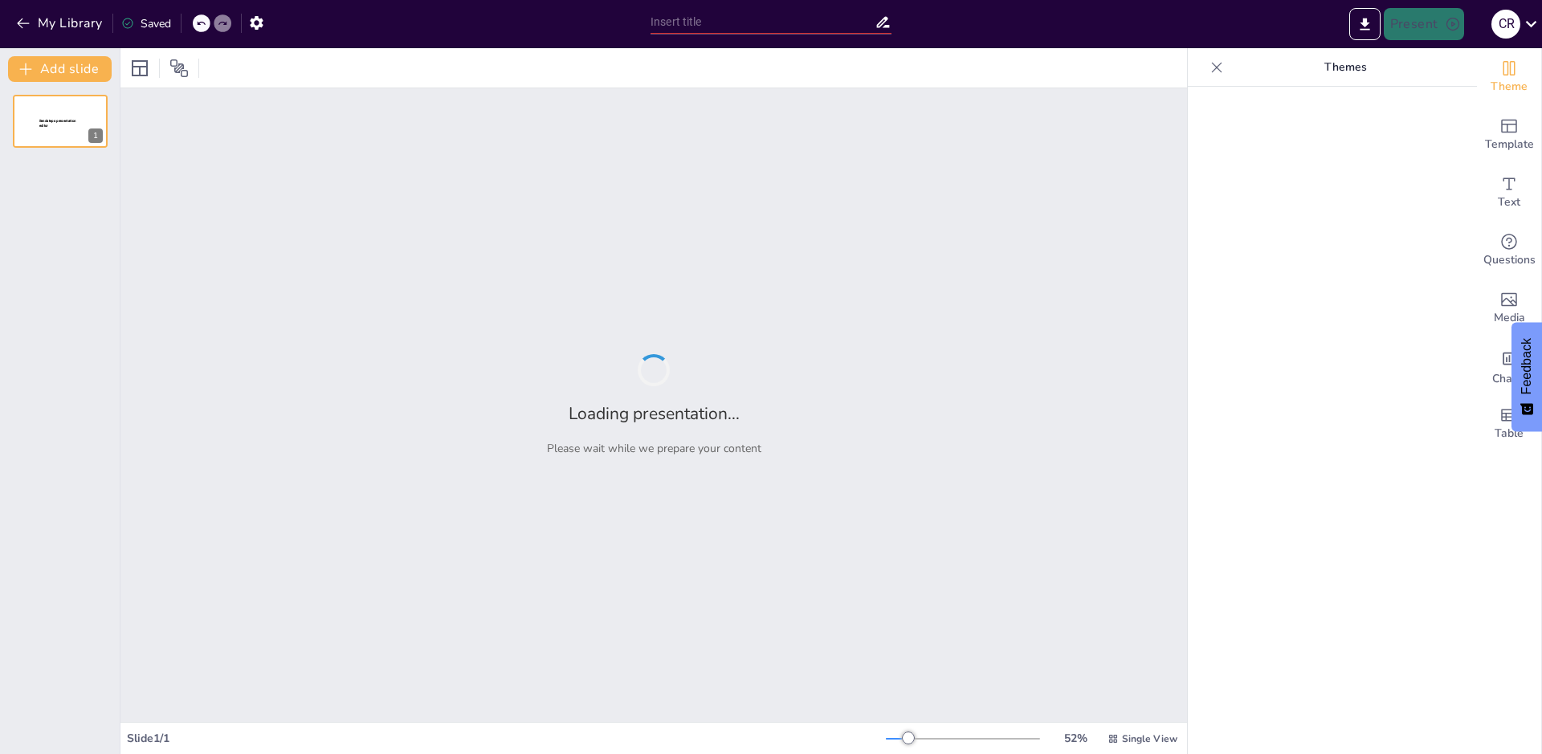
type input "EL DESAFIO DE LA CALIDAD EN LA EMPRESA METALURGICA [PERSON_NAME]"
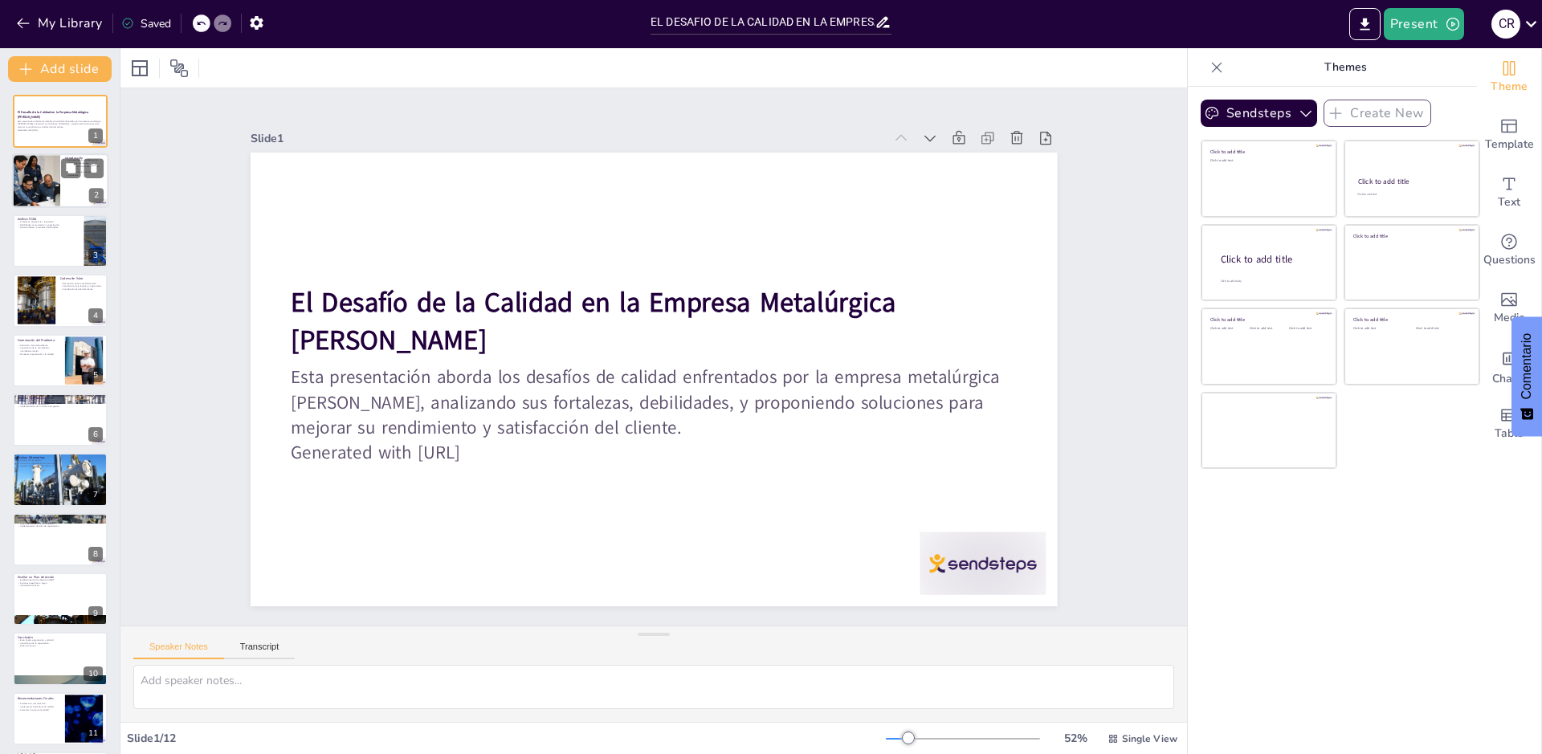
click at [59, 181] on div at bounding box center [36, 181] width 84 height 55
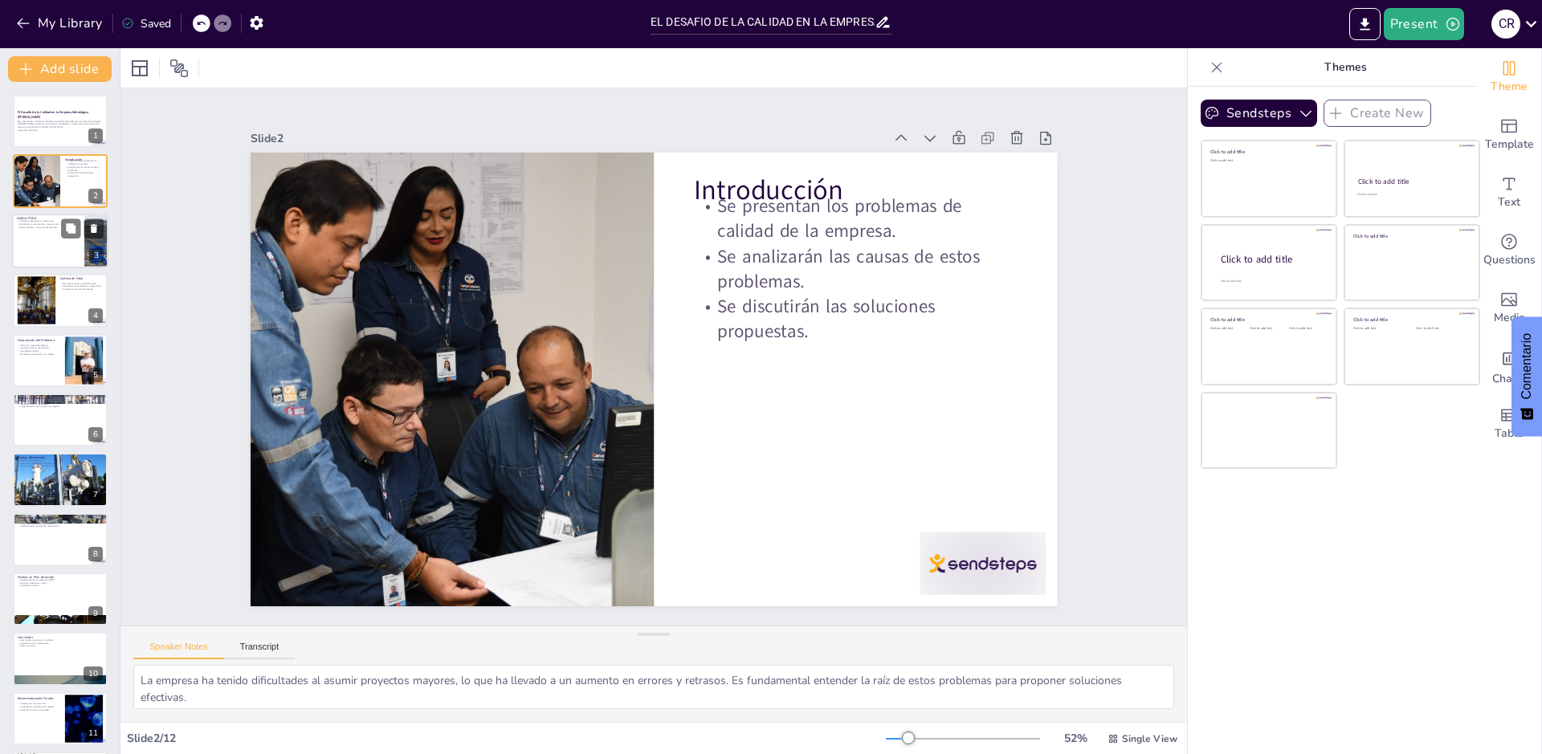
click at [45, 240] on div at bounding box center [60, 241] width 96 height 55
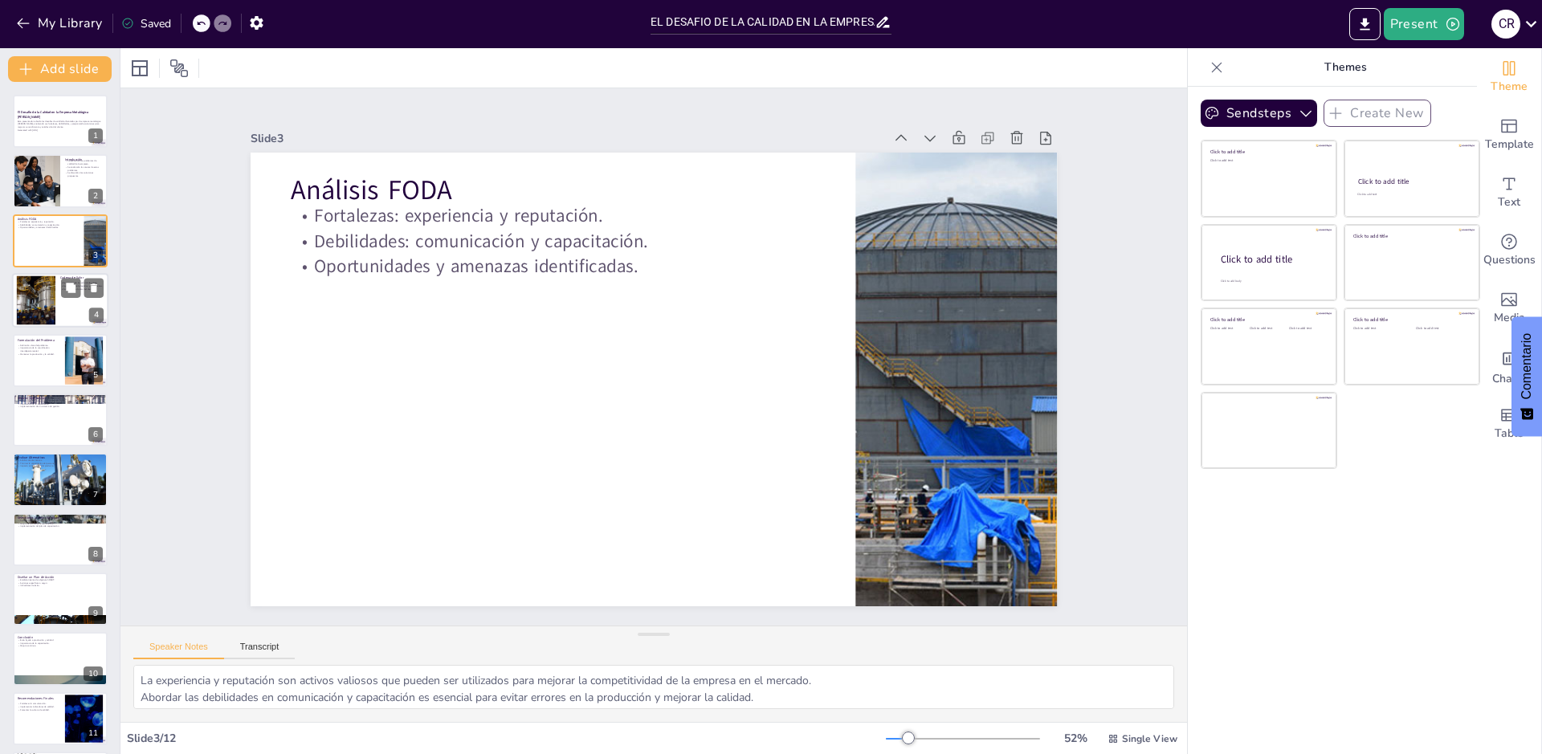
click at [54, 320] on div at bounding box center [37, 300] width 102 height 49
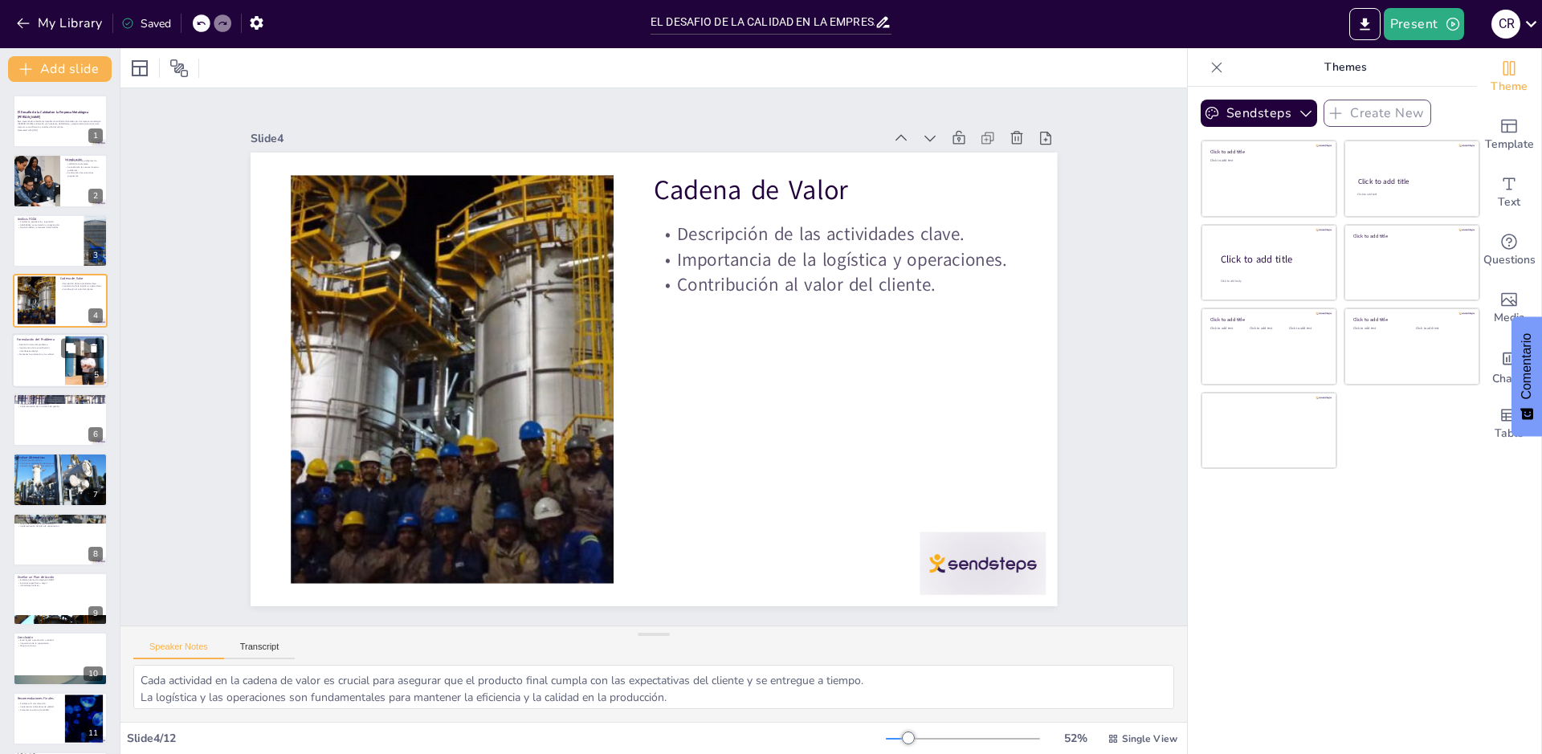
click at [54, 358] on div at bounding box center [60, 360] width 96 height 55
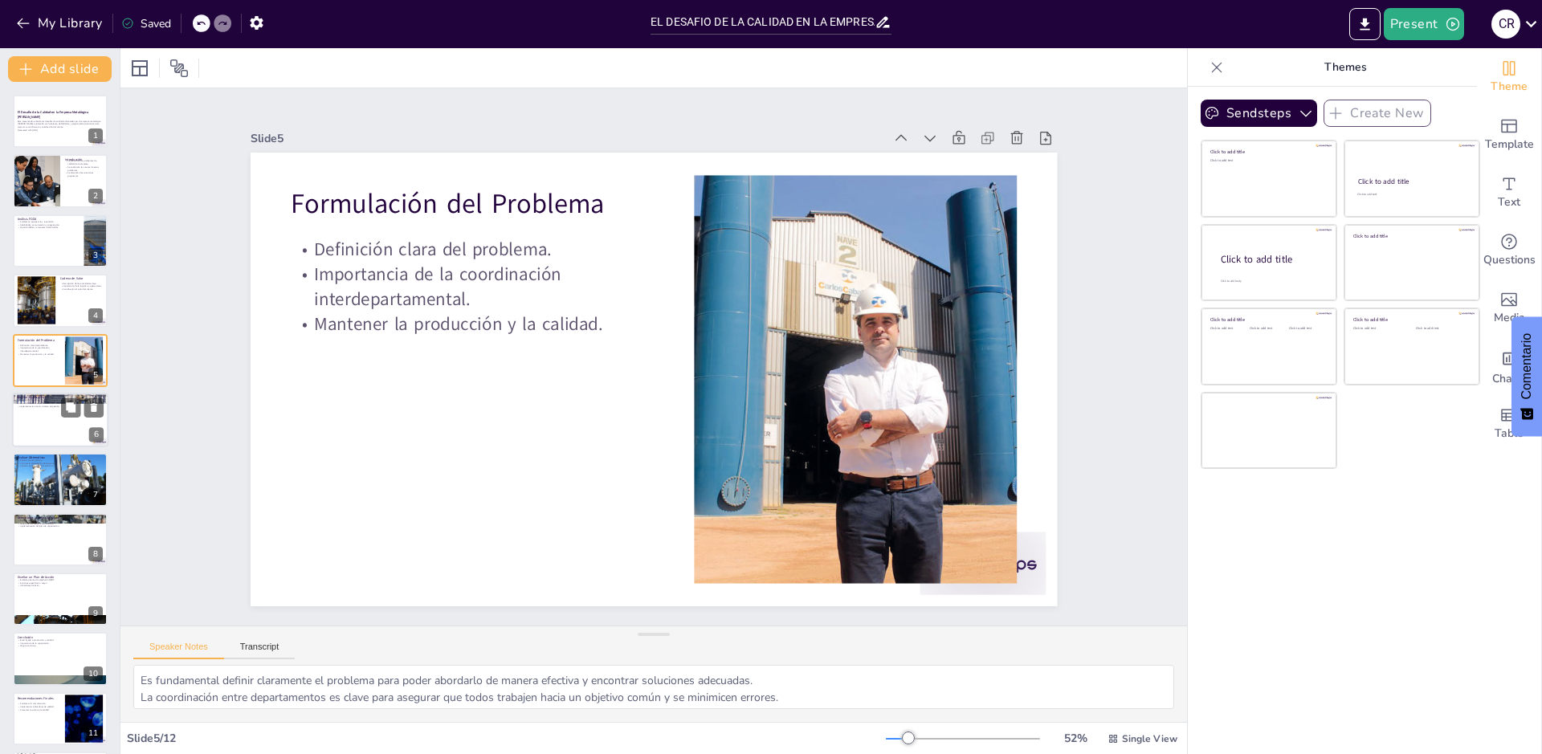
click at [55, 415] on div at bounding box center [60, 420] width 96 height 55
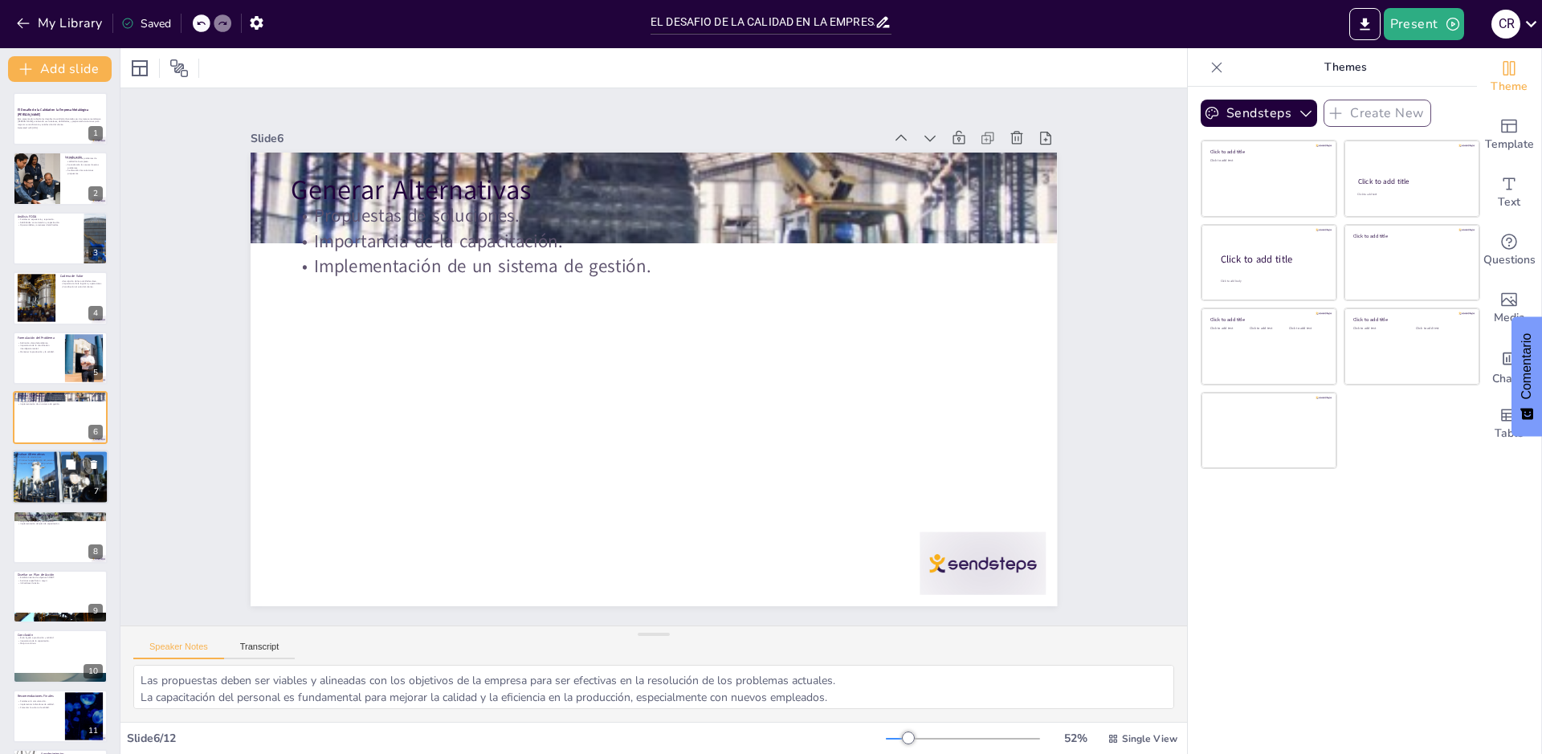
click at [58, 473] on div at bounding box center [60, 477] width 96 height 57
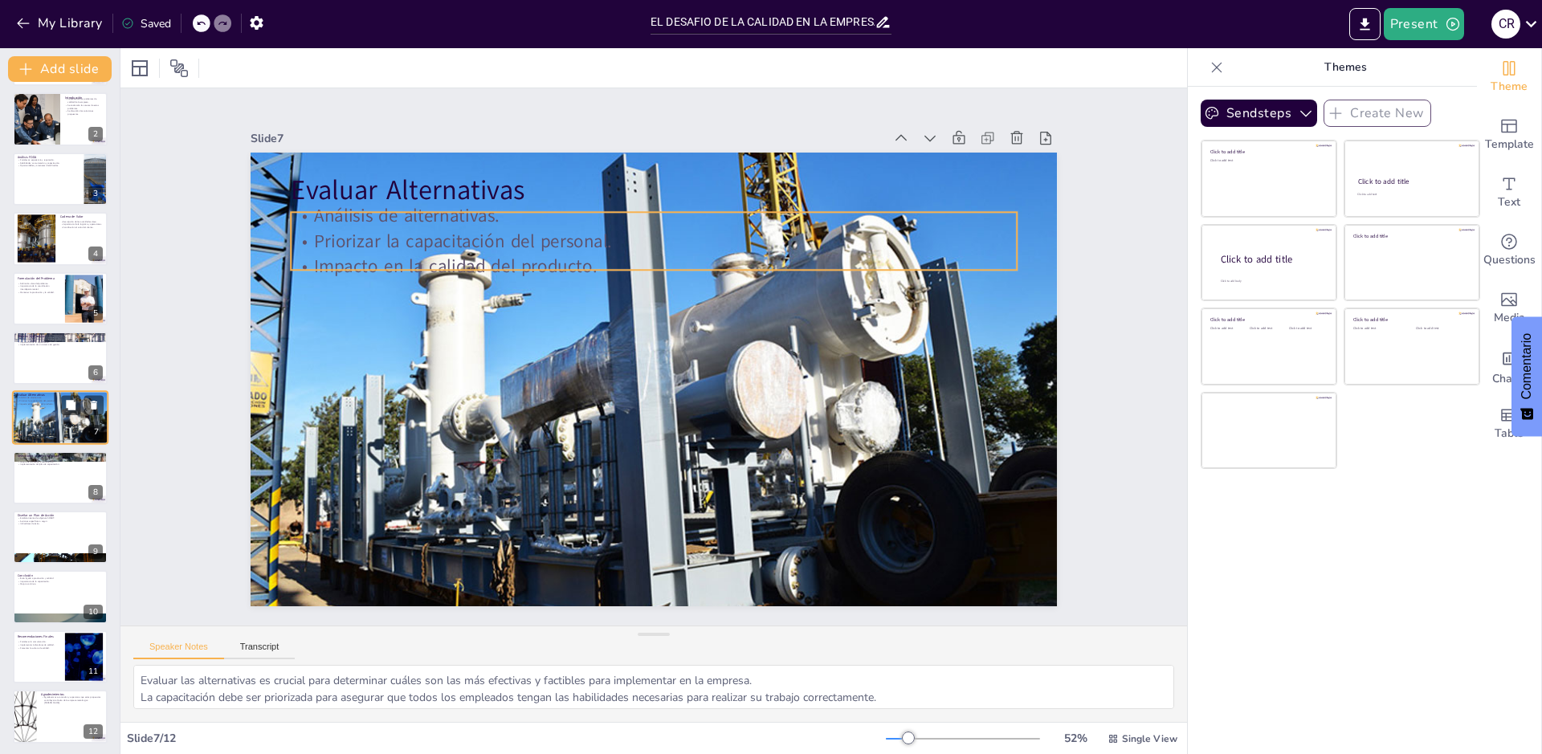
click at [53, 403] on p "Impacto en la calidad del producto." at bounding box center [60, 404] width 87 height 3
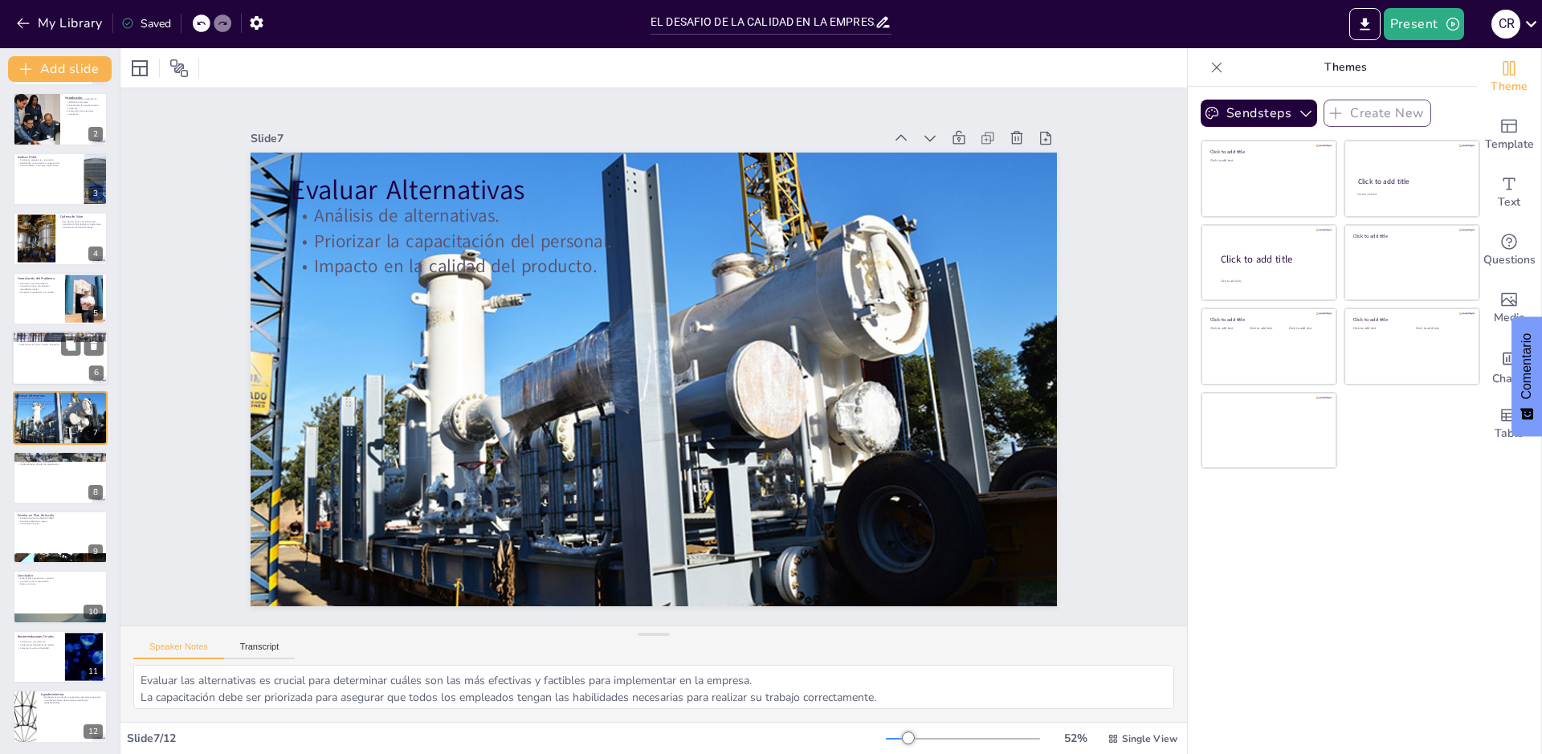
click at [29, 338] on p "Propuestas de soluciones." at bounding box center [60, 338] width 87 height 3
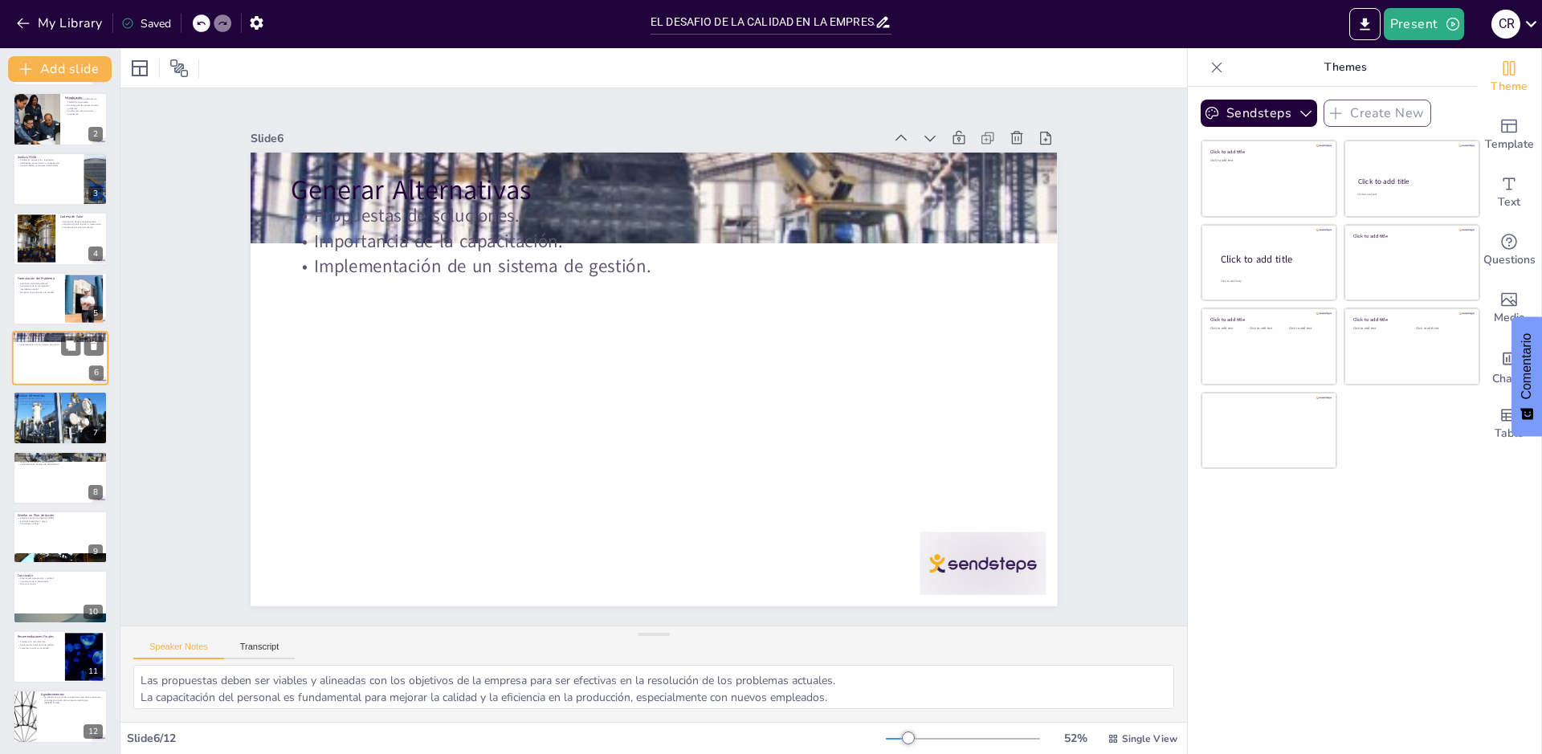
scroll to position [2, 0]
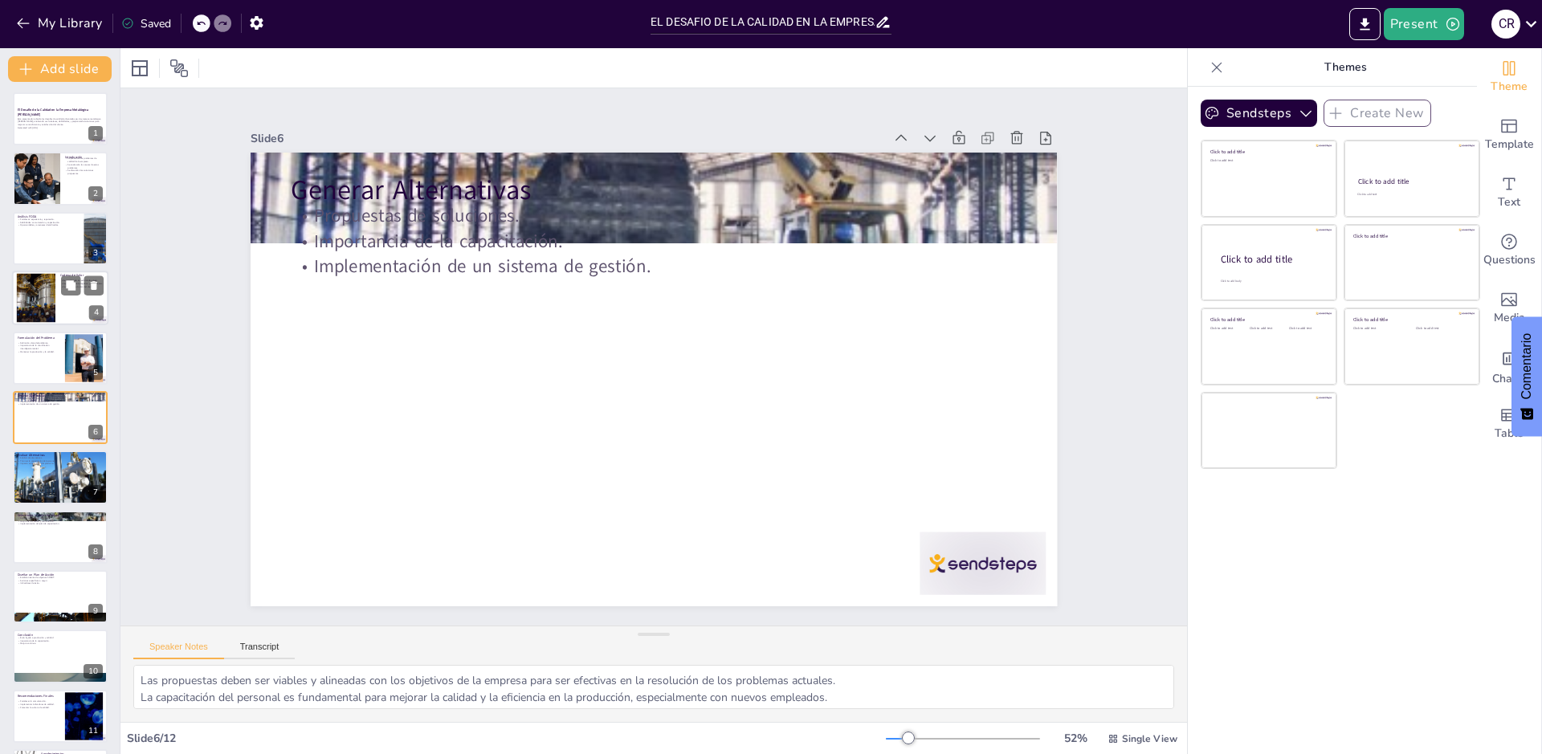
click at [30, 282] on div at bounding box center [37, 298] width 102 height 49
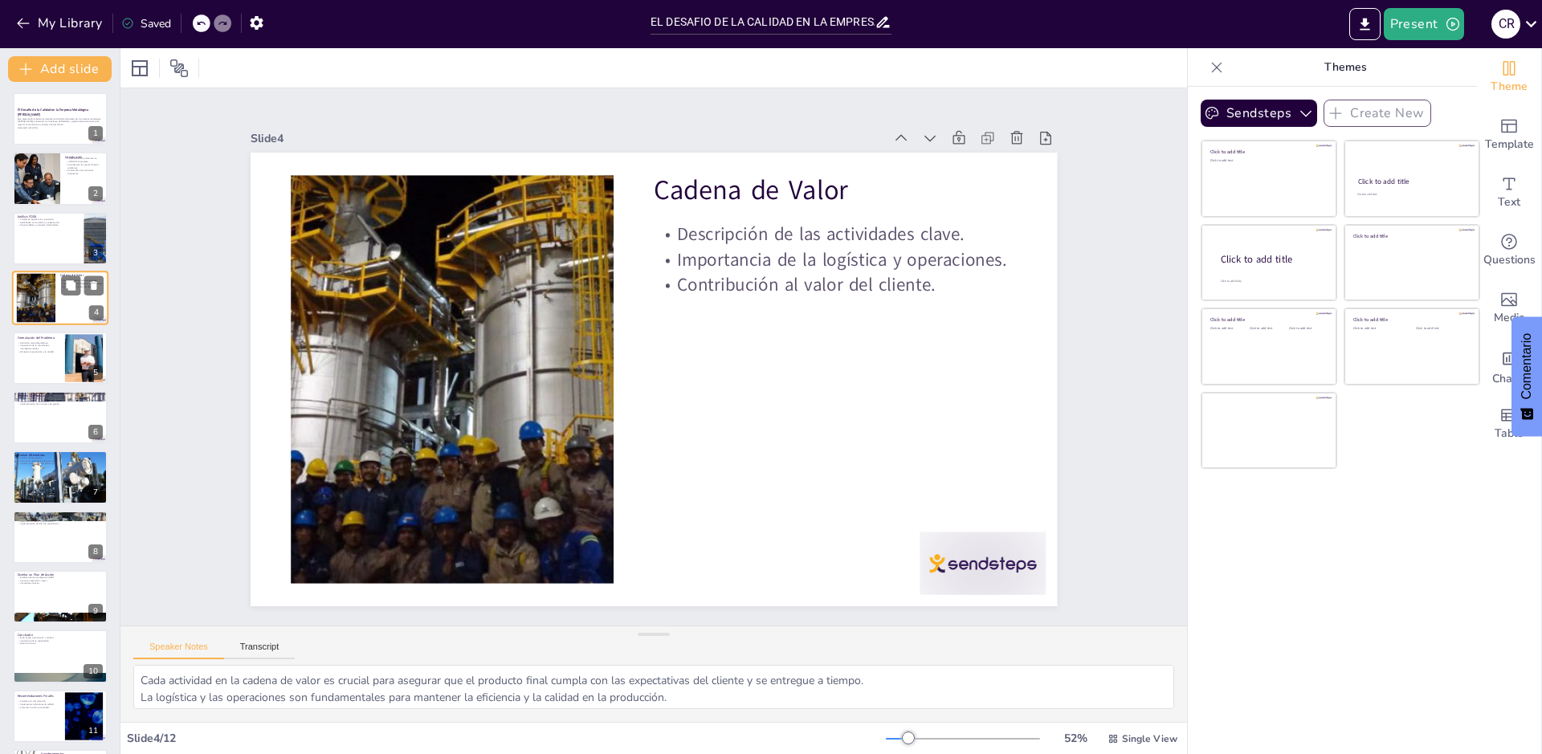
scroll to position [0, 0]
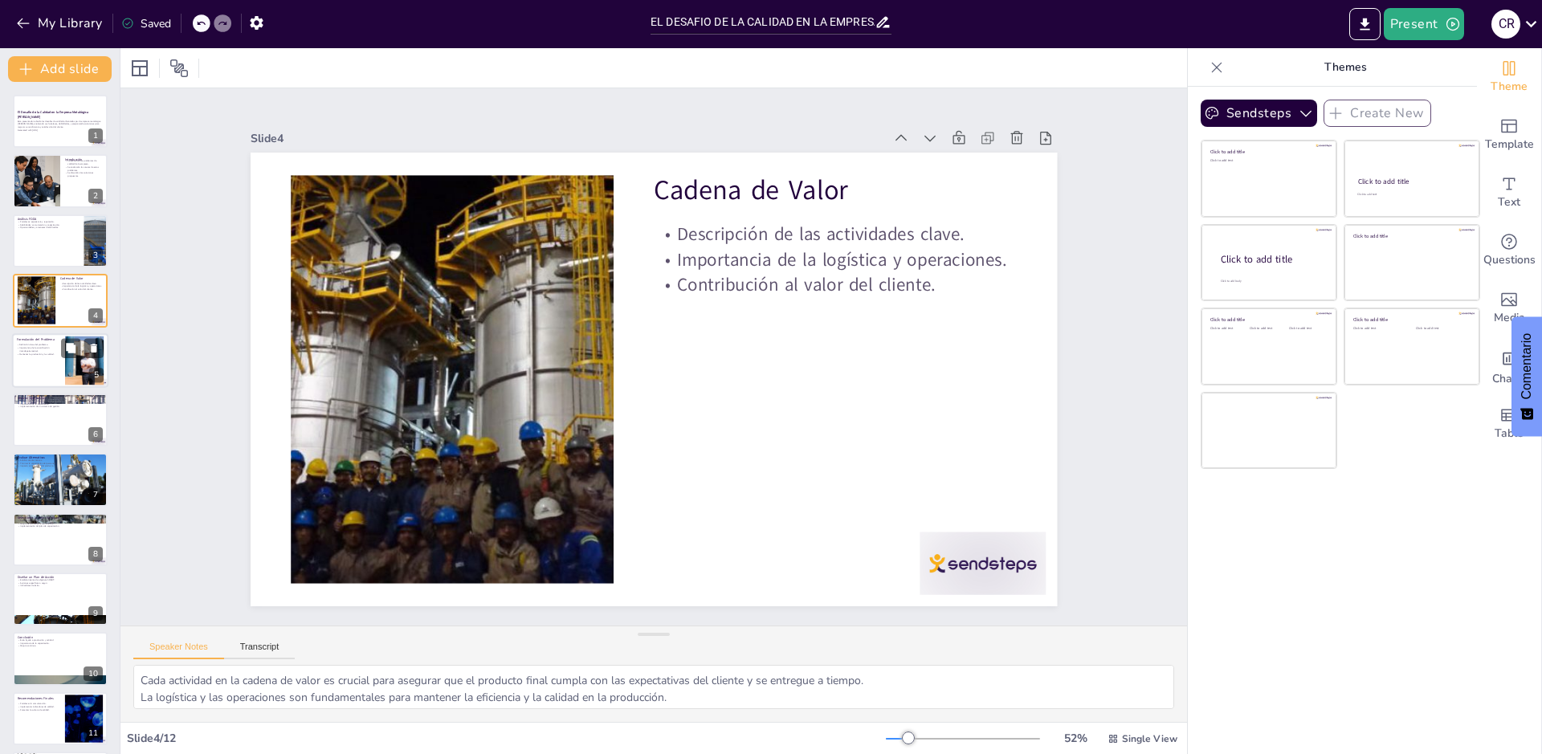
click at [39, 355] on p "Mantener la producción y la calidad." at bounding box center [38, 354] width 43 height 3
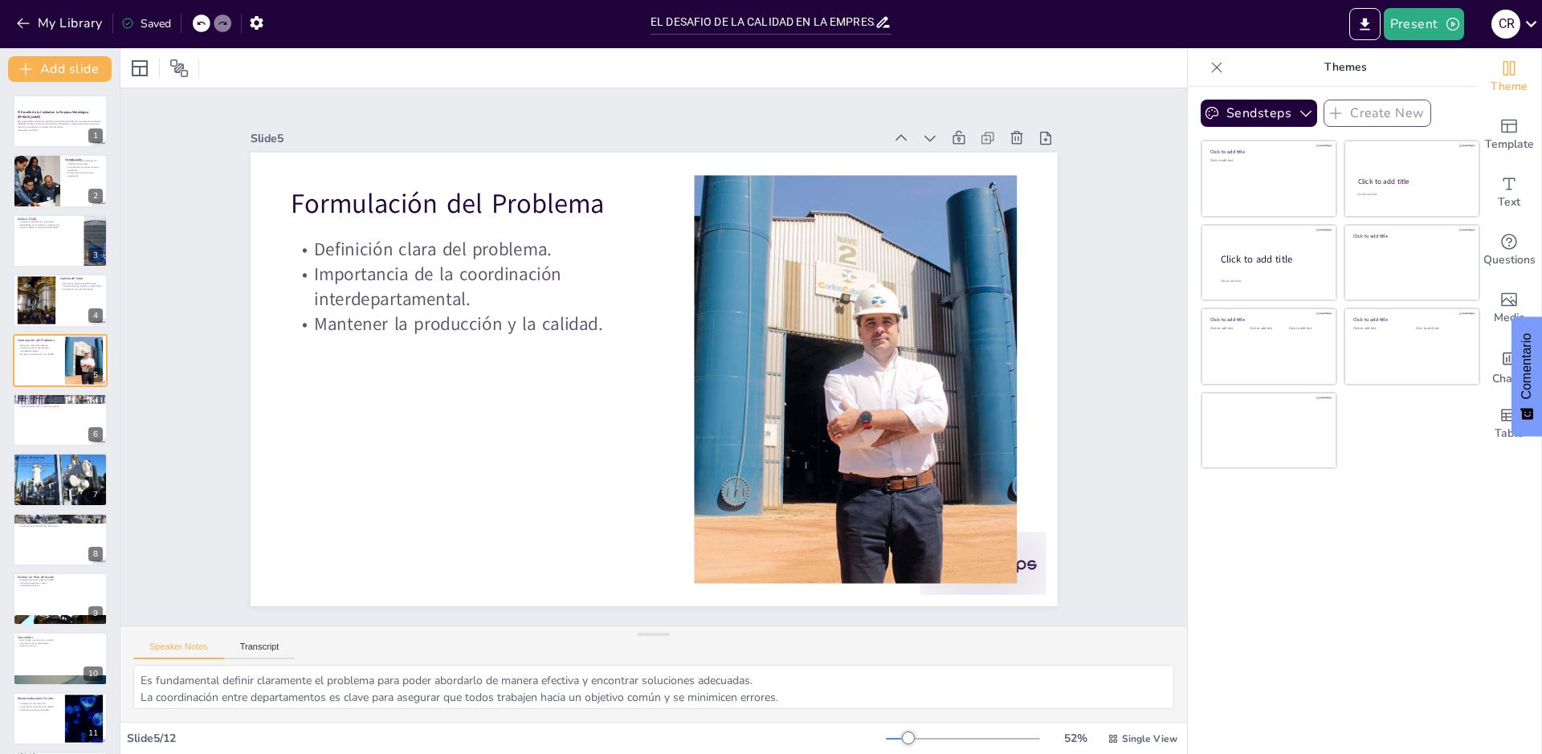
click at [57, 450] on div "El Desafío de la Calidad en la Empresa Metalúrgica [PERSON_NAME] Esta presentac…" at bounding box center [60, 450] width 120 height 711
click at [54, 435] on div at bounding box center [60, 420] width 96 height 55
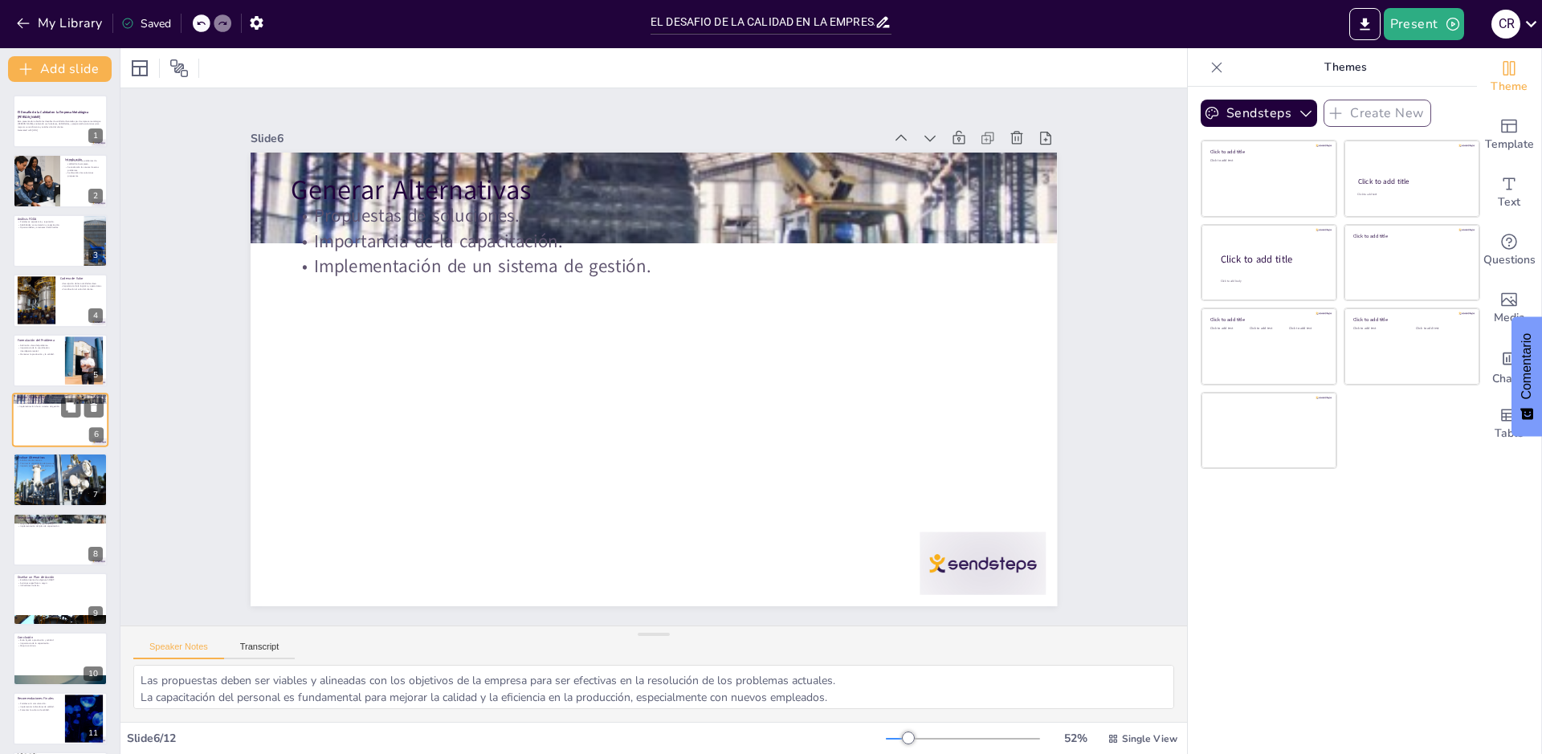
scroll to position [2, 0]
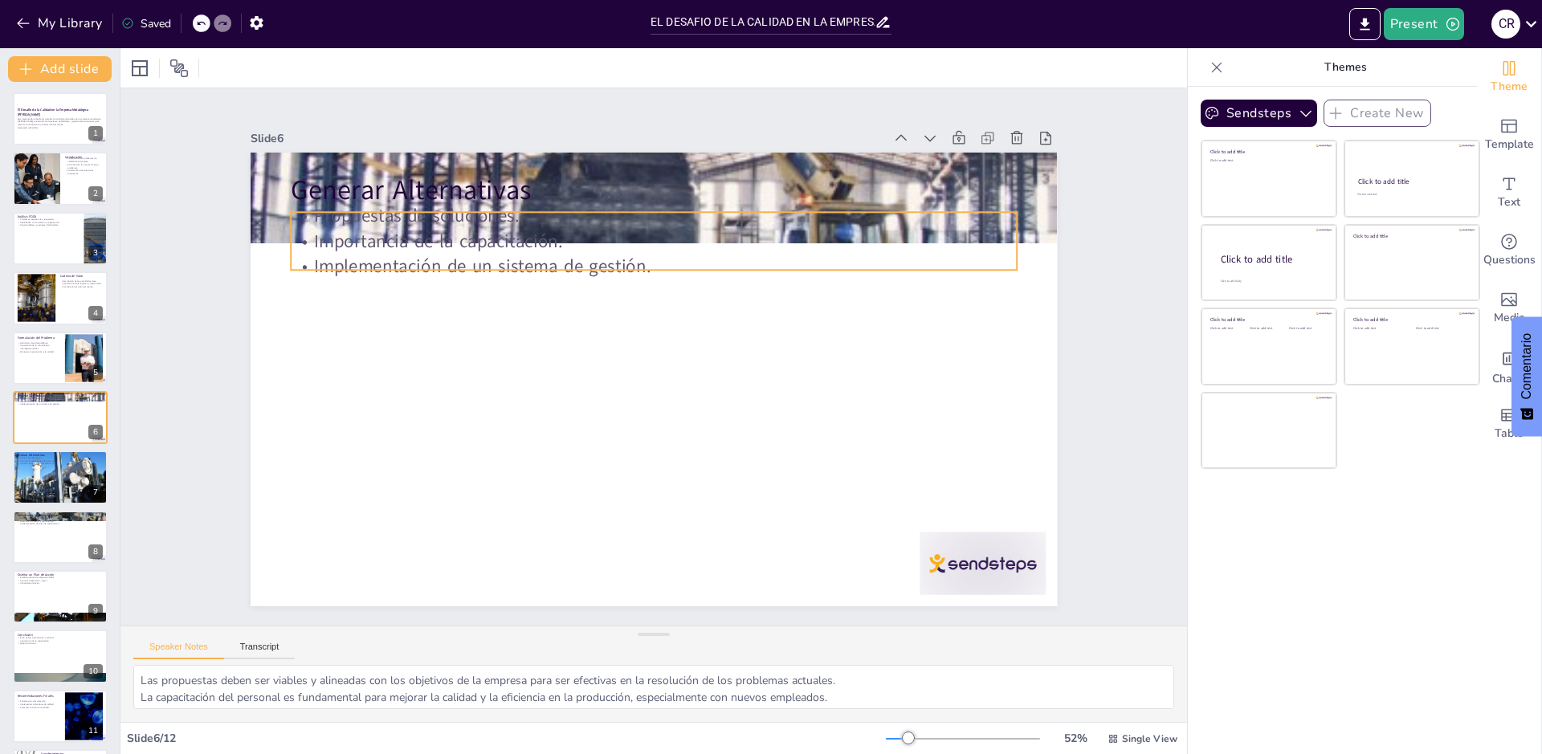
click at [703, 230] on p "Importancia de la capacitación." at bounding box center [607, 251] width 674 height 318
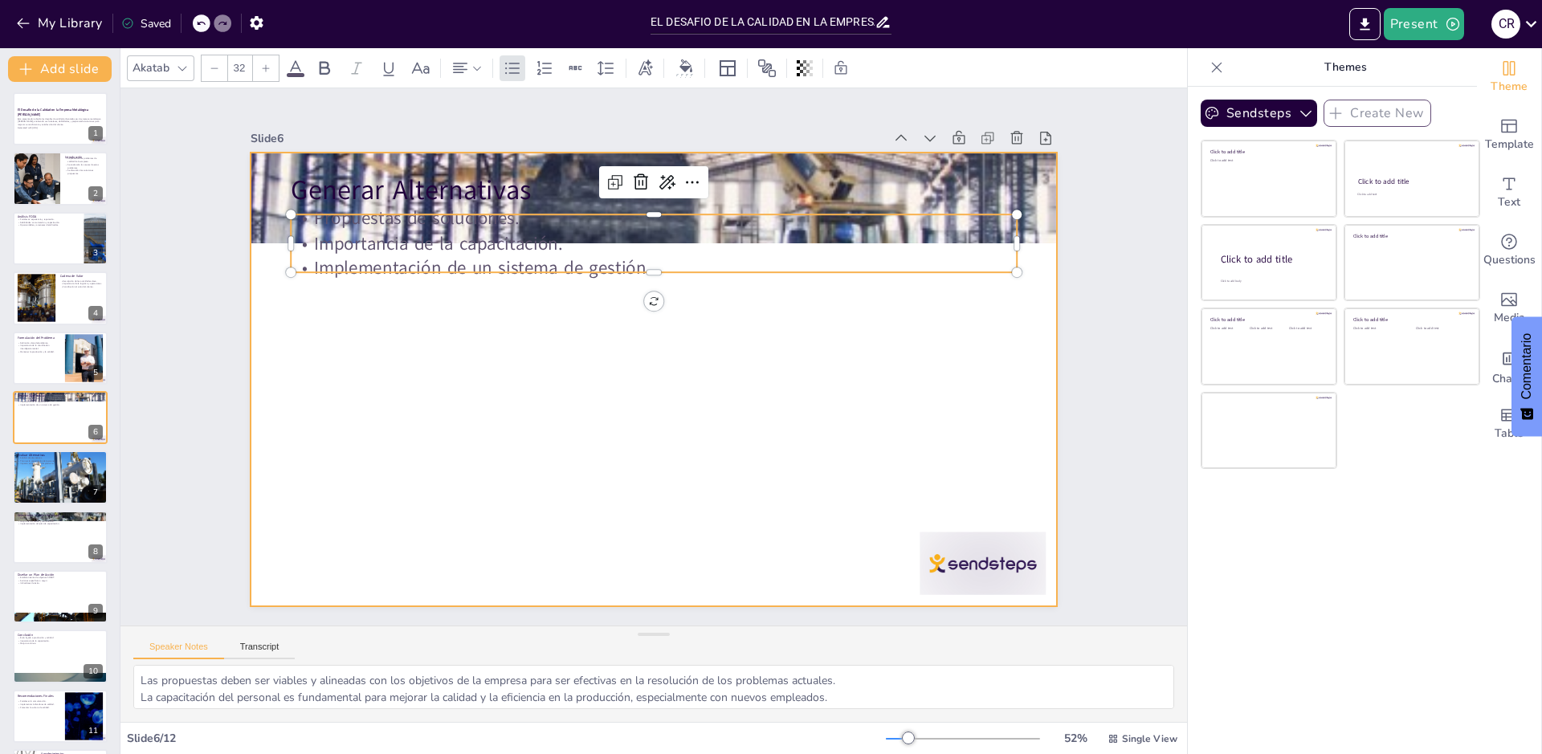
click at [997, 304] on div at bounding box center [670, 372] width 877 height 904
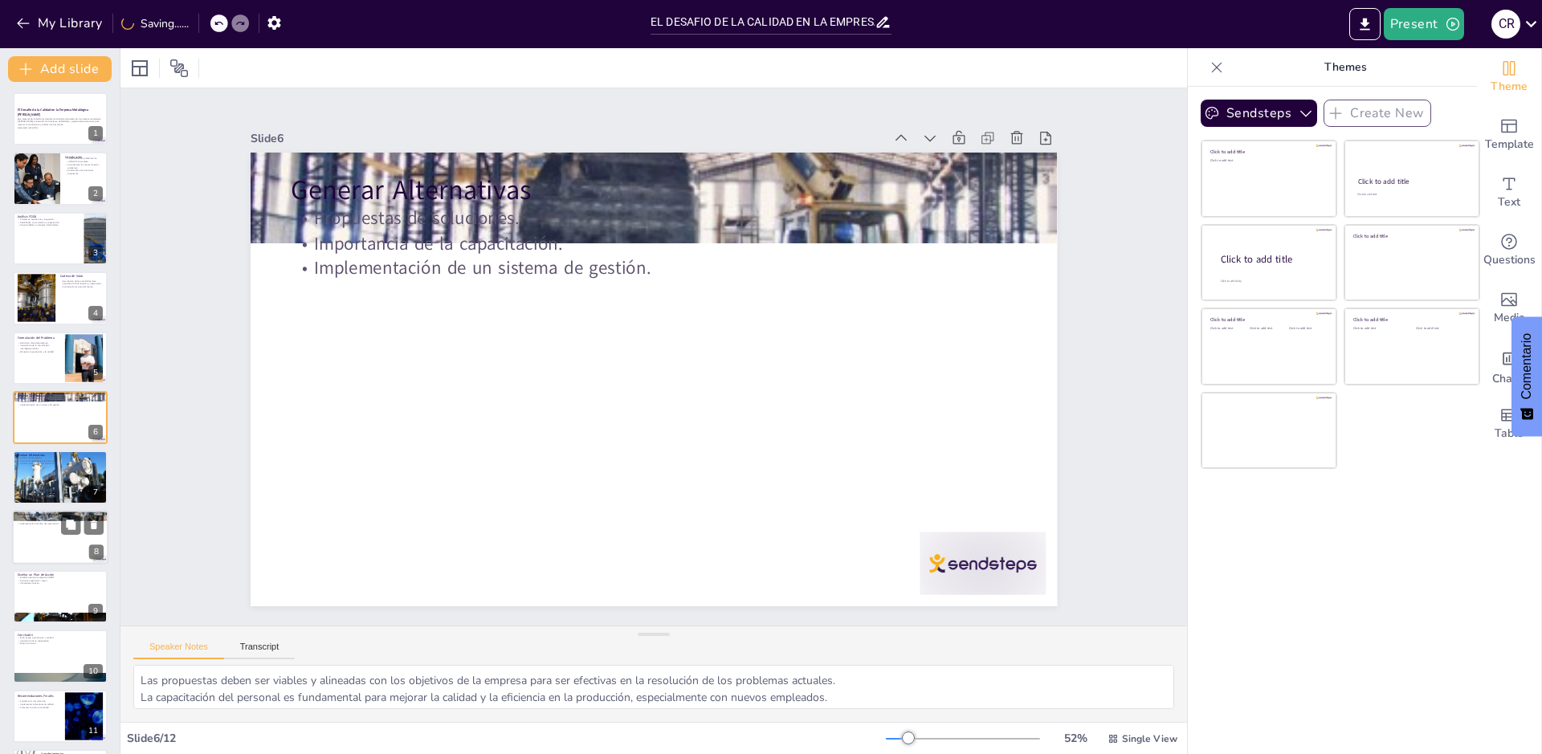
click at [39, 522] on p "Implementación del plan de capacitación." at bounding box center [60, 523] width 87 height 3
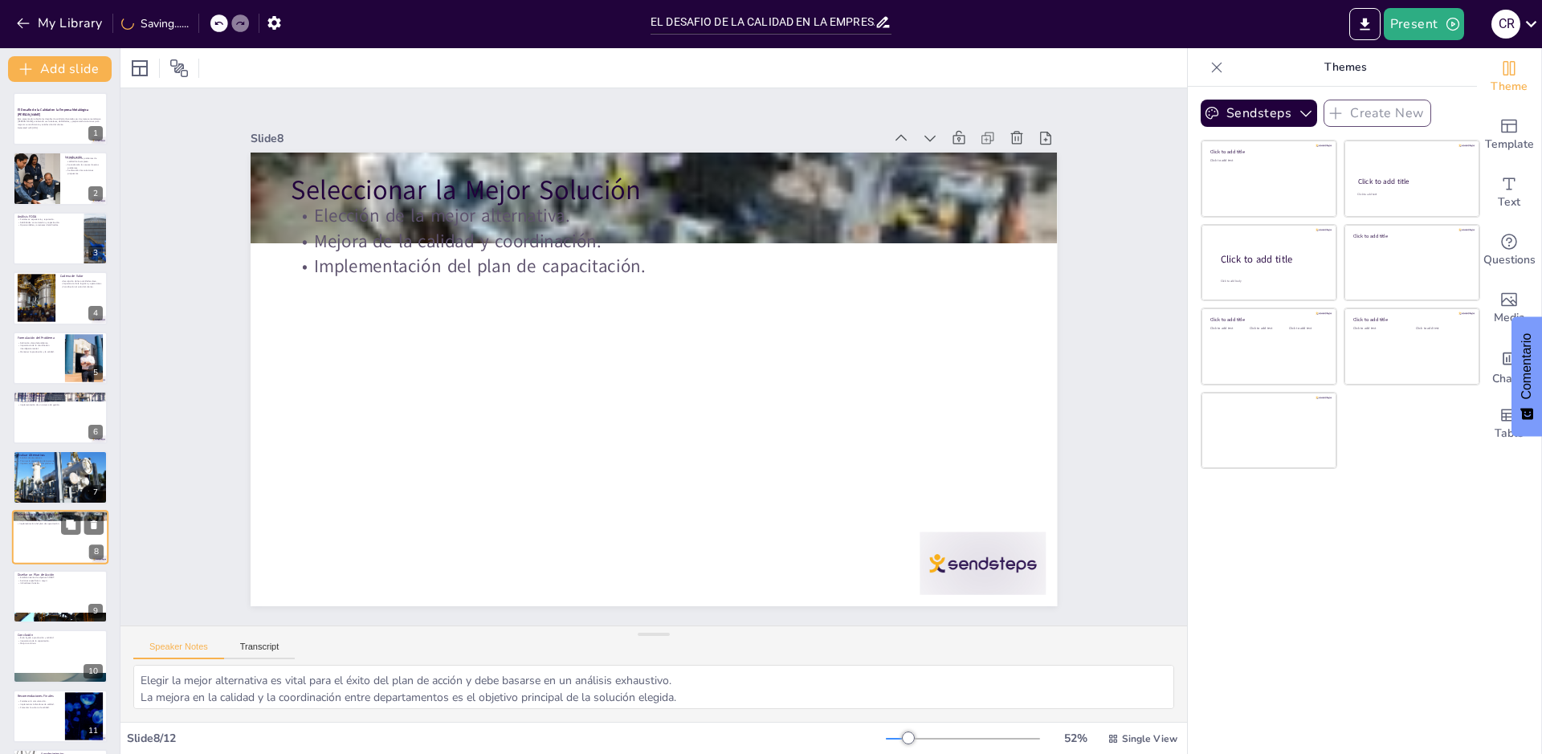
scroll to position [64, 0]
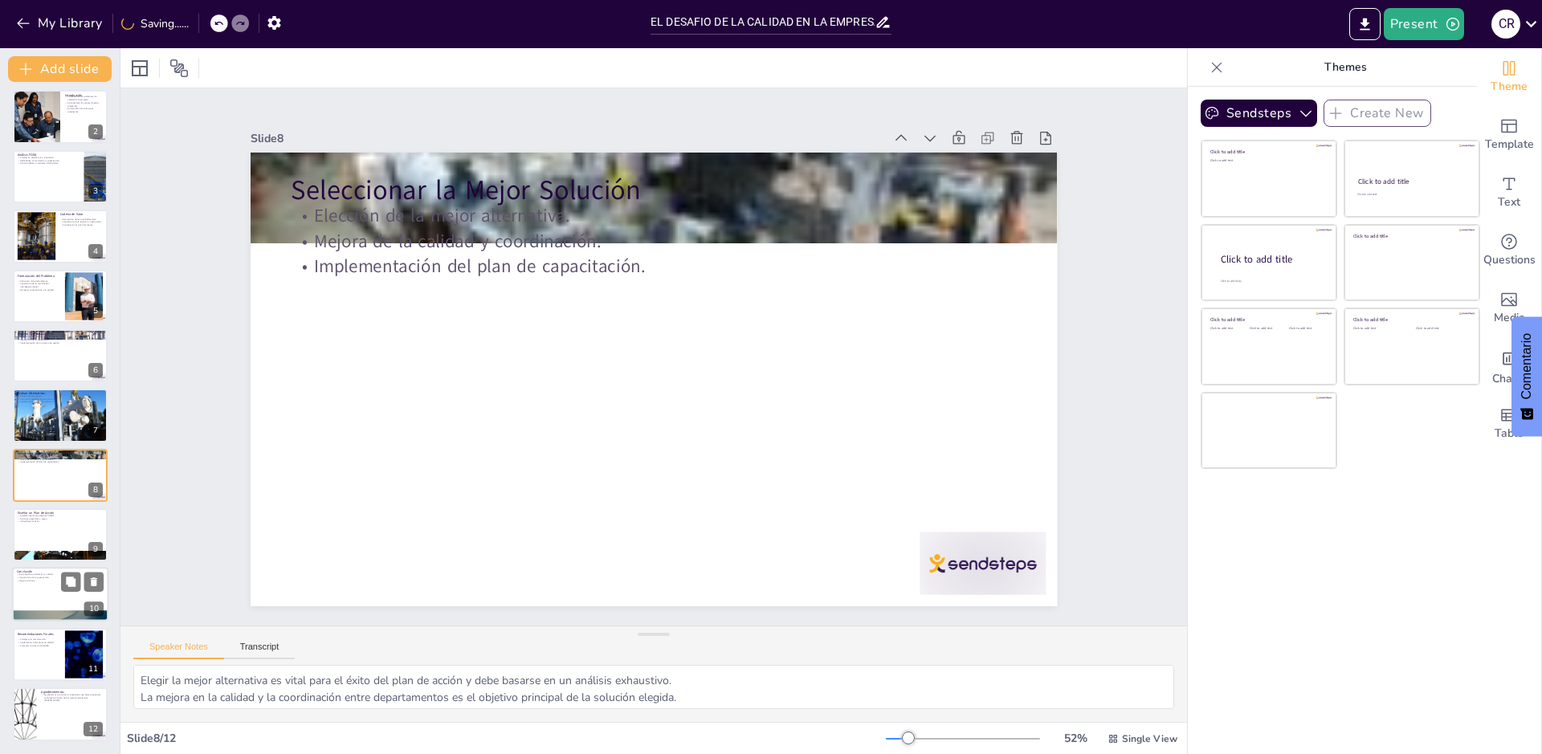
click at [60, 617] on div at bounding box center [60, 617] width 96 height 55
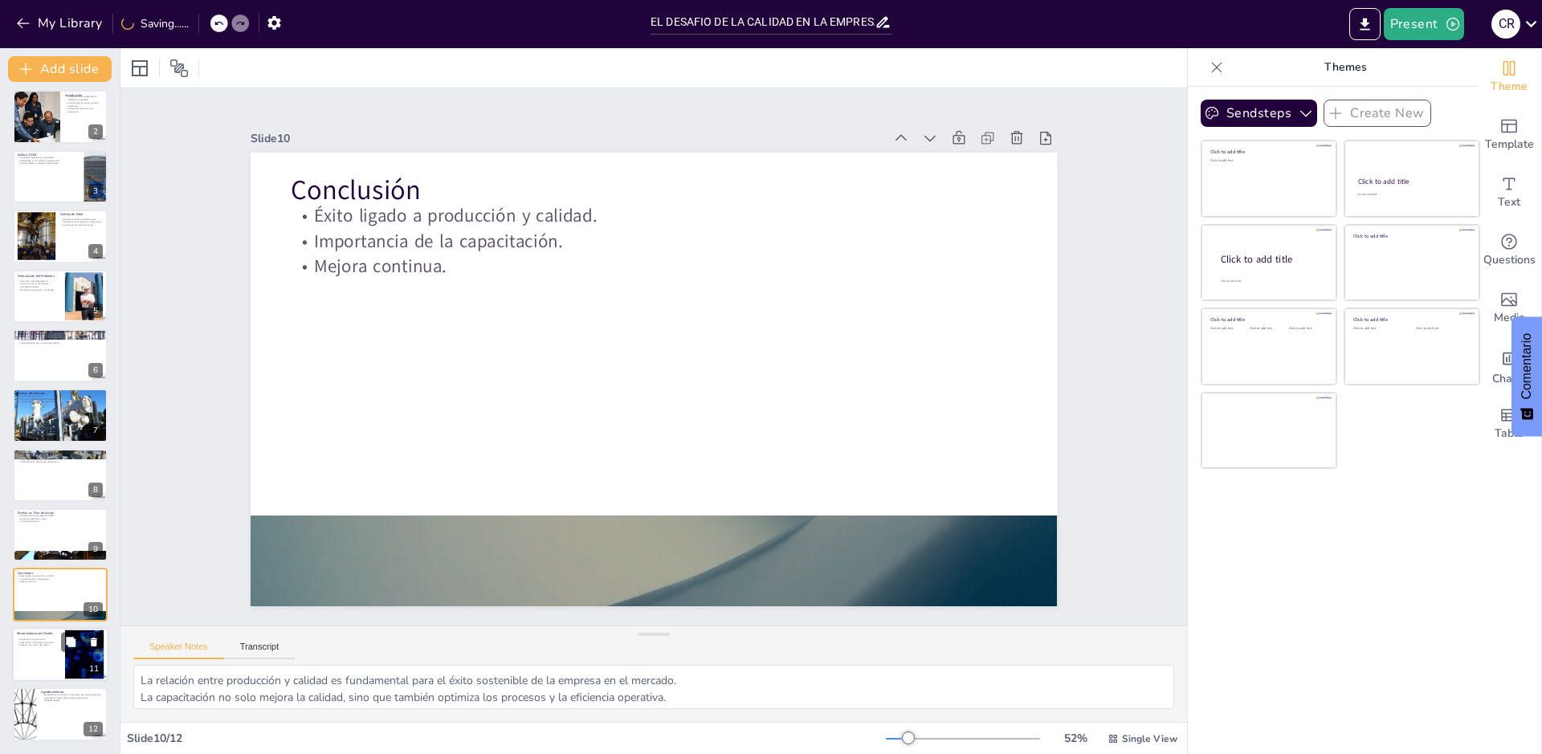
click at [63, 664] on div at bounding box center [60, 654] width 96 height 55
type textarea "La comunicación efectiva es esencial para la colaboración entre departamentos y…"
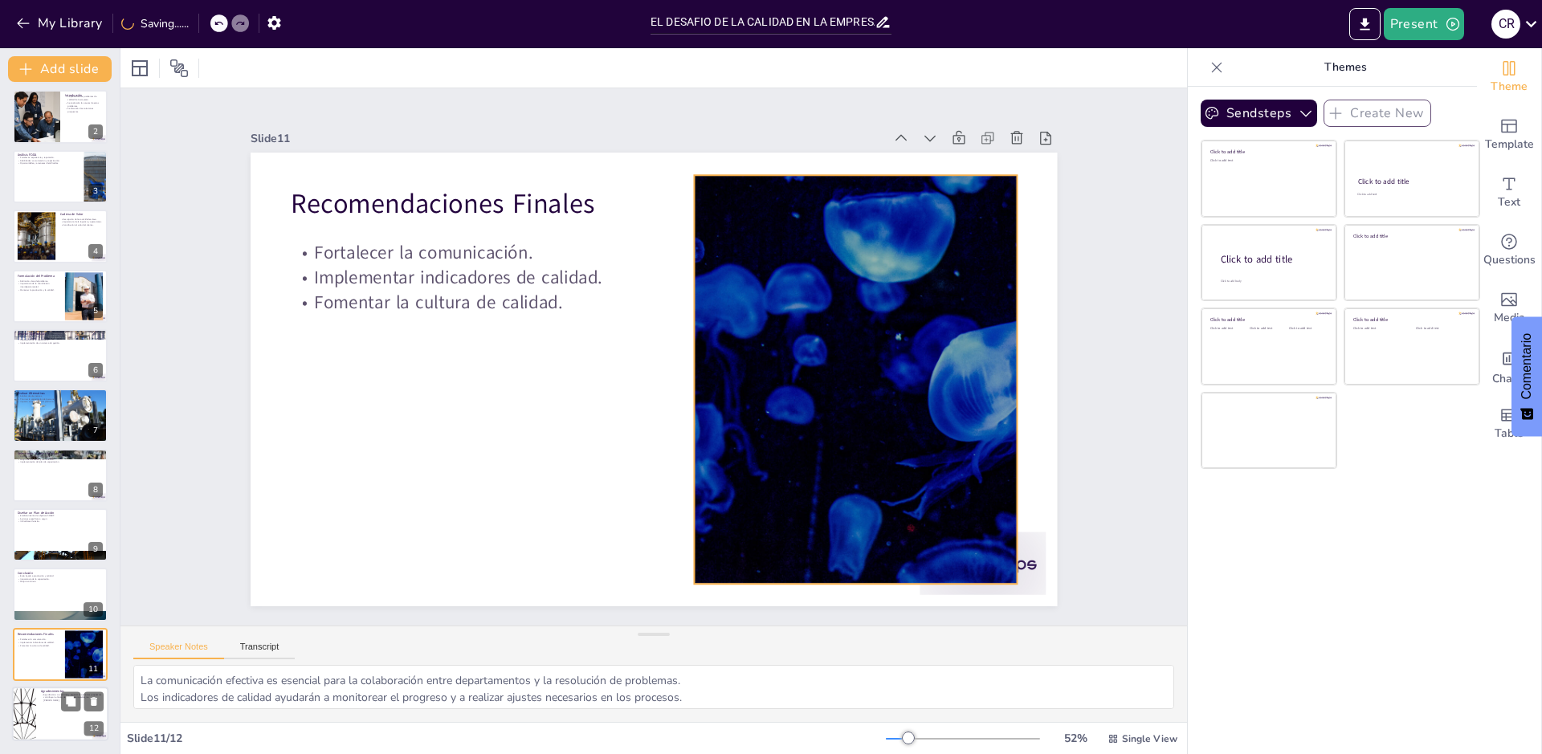
click at [59, 696] on p "Agradecemos su atención y esperamos que estas propuestas contribuyan al éxito d…" at bounding box center [72, 697] width 63 height 9
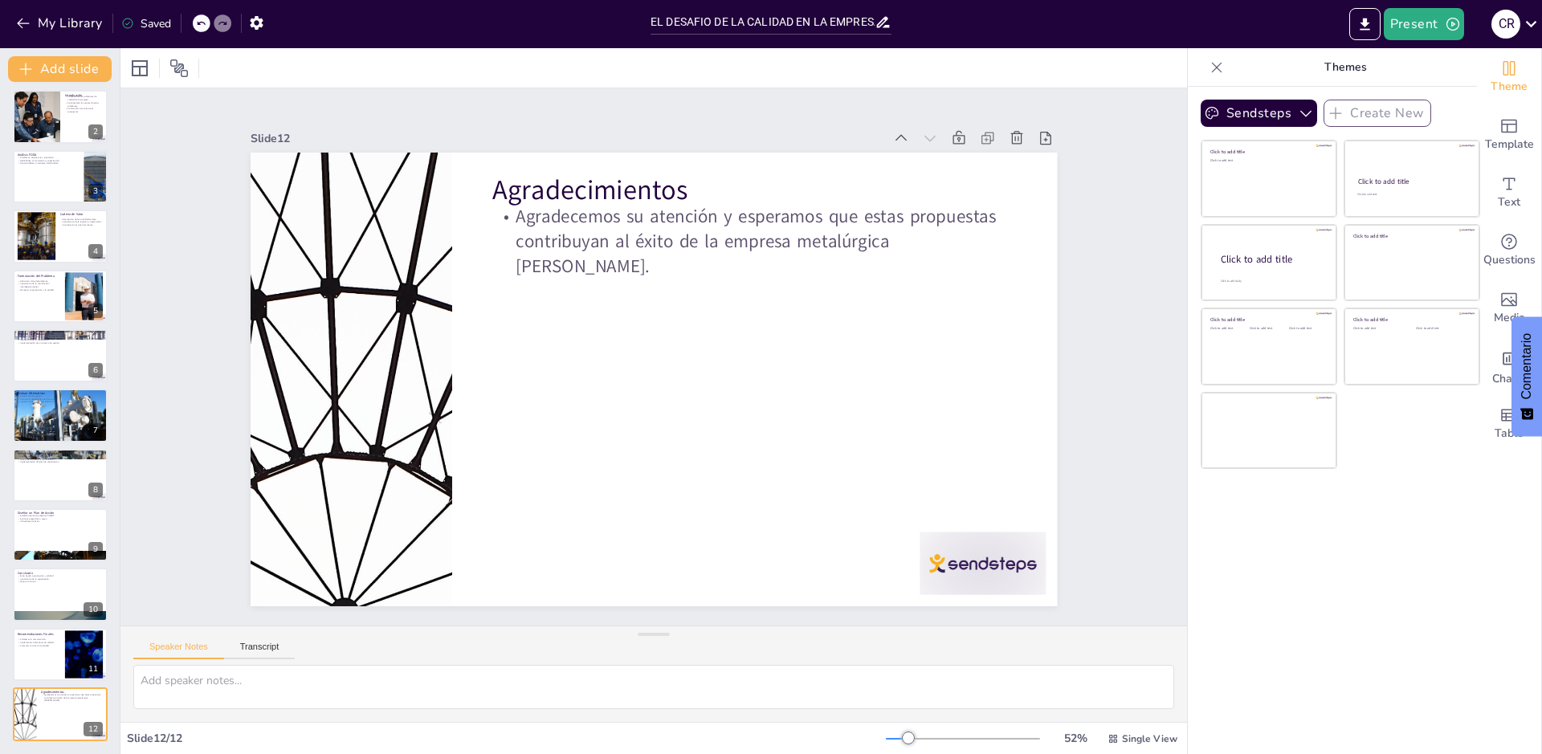
click at [84, 682] on div "El Desafío de la Calidad en la Empresa Metalúrgica [PERSON_NAME] Esta presentac…" at bounding box center [60, 386] width 120 height 711
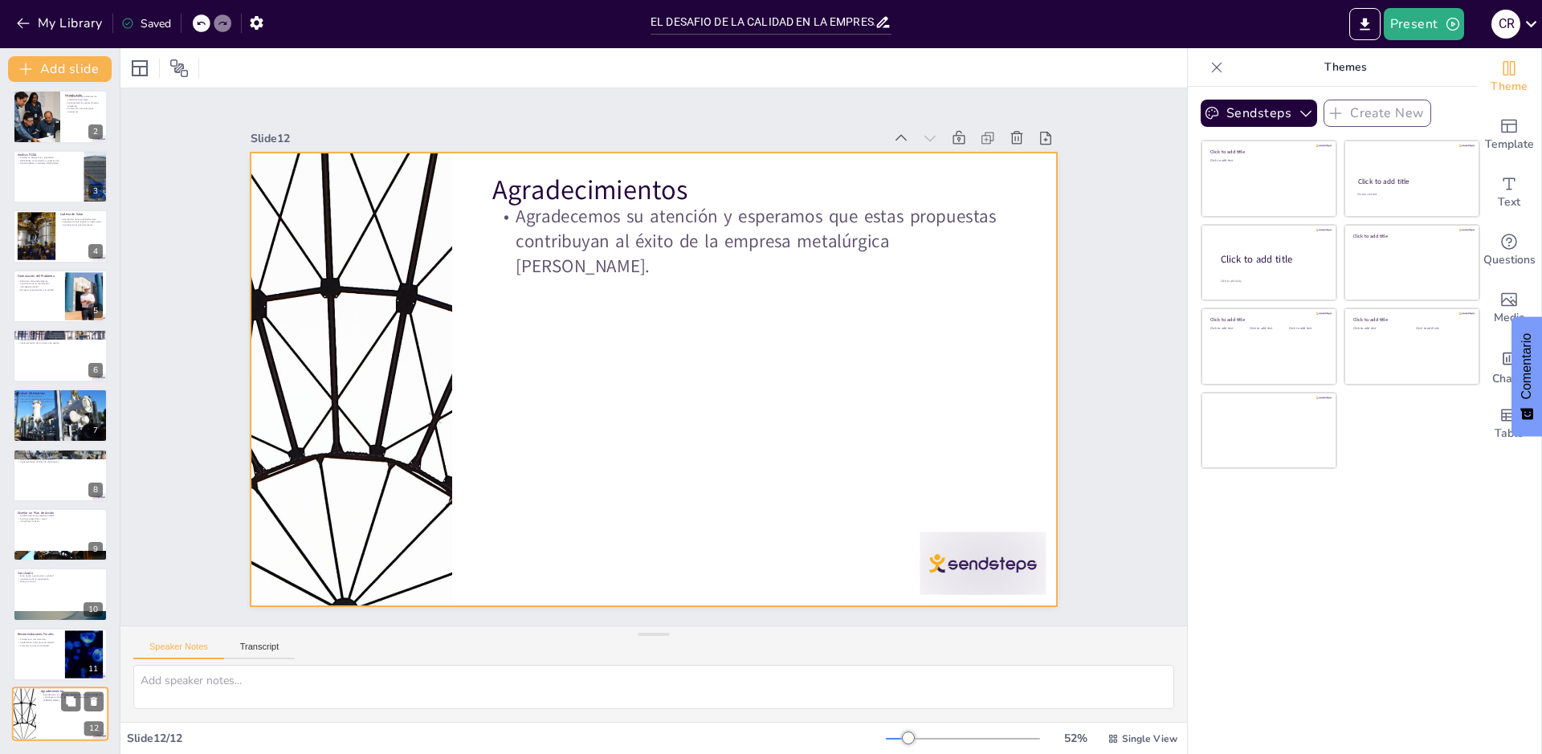
click at [76, 717] on div at bounding box center [60, 714] width 96 height 55
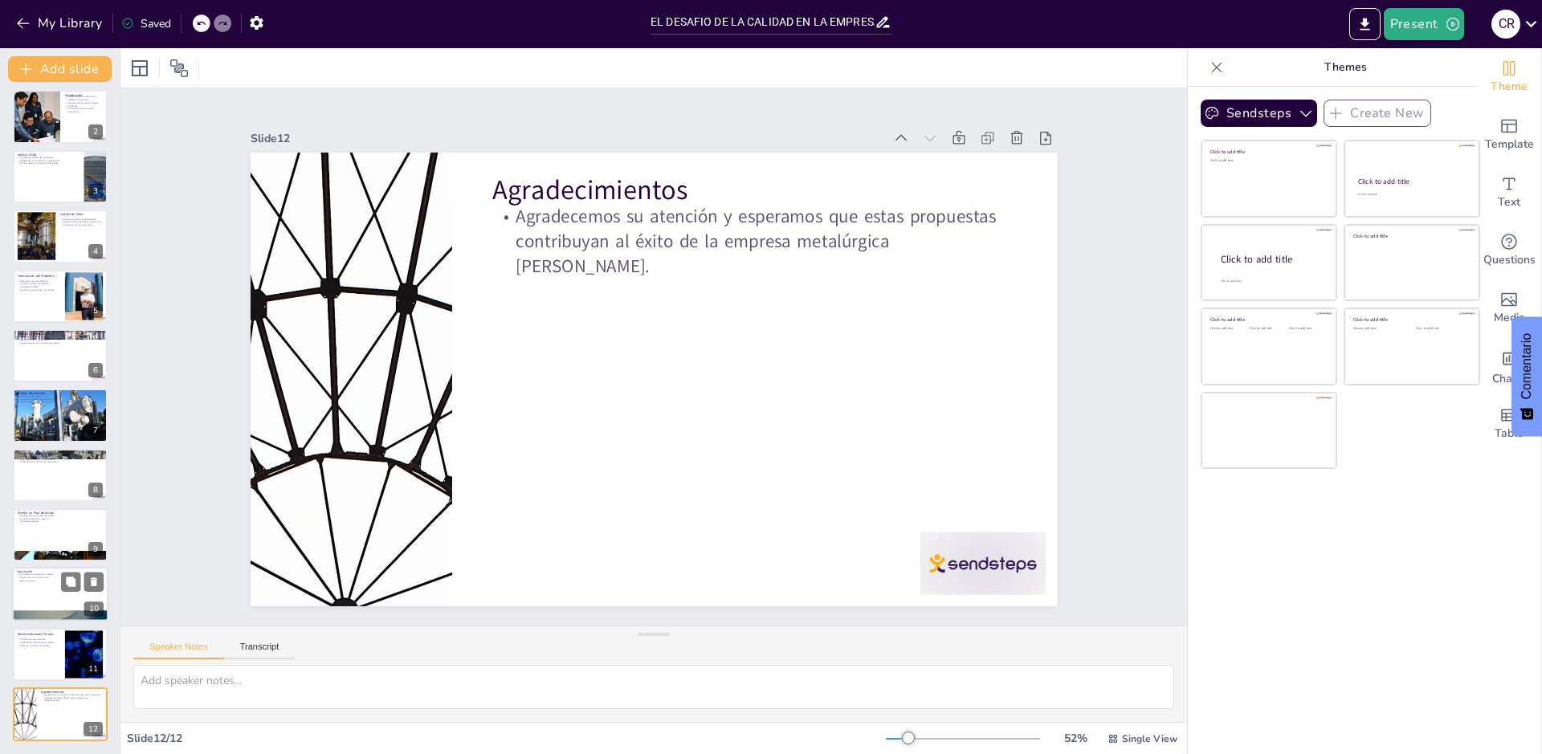
click at [26, 619] on div at bounding box center [60, 617] width 96 height 55
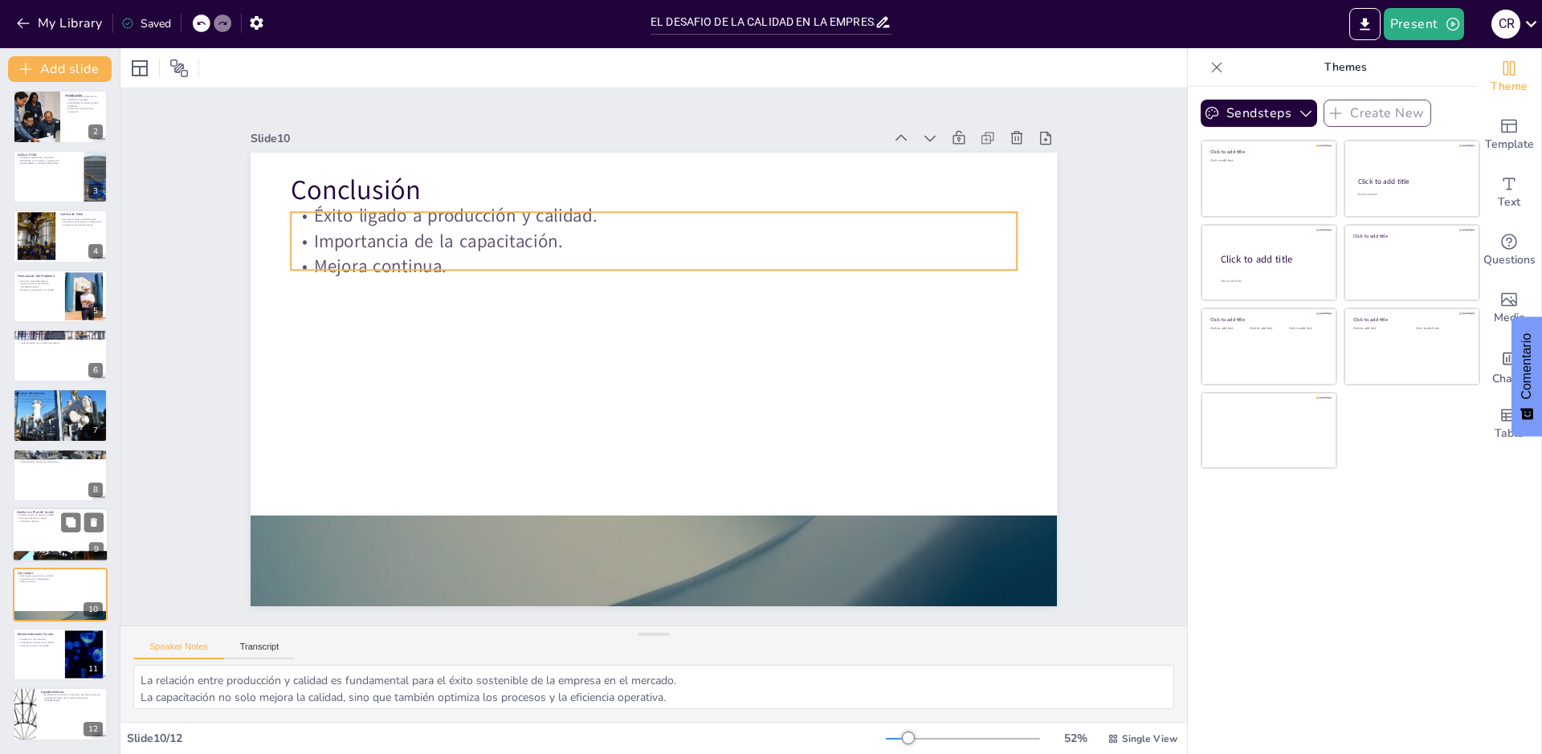
click at [37, 557] on div at bounding box center [60, 557] width 96 height 106
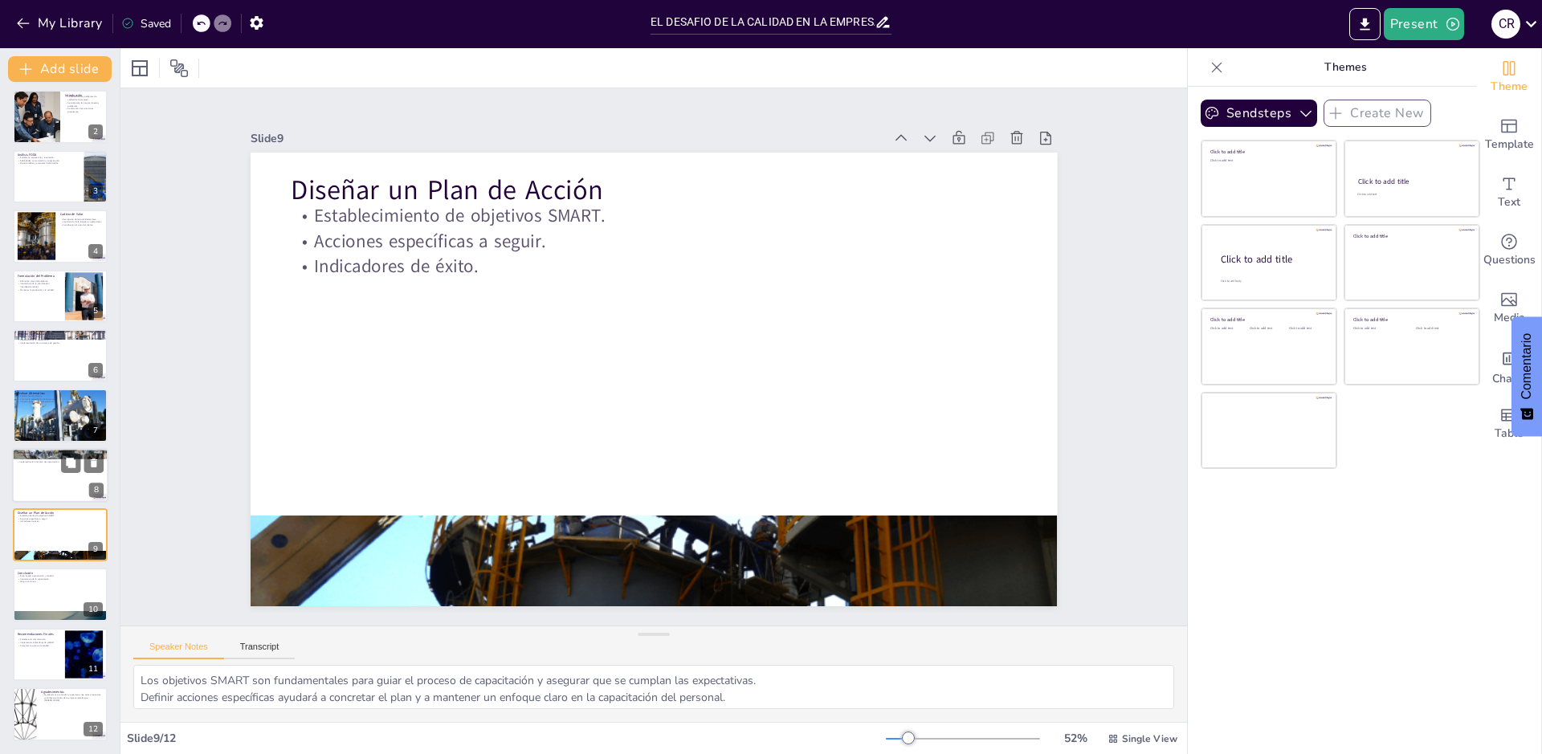
click at [35, 486] on div at bounding box center [60, 475] width 96 height 55
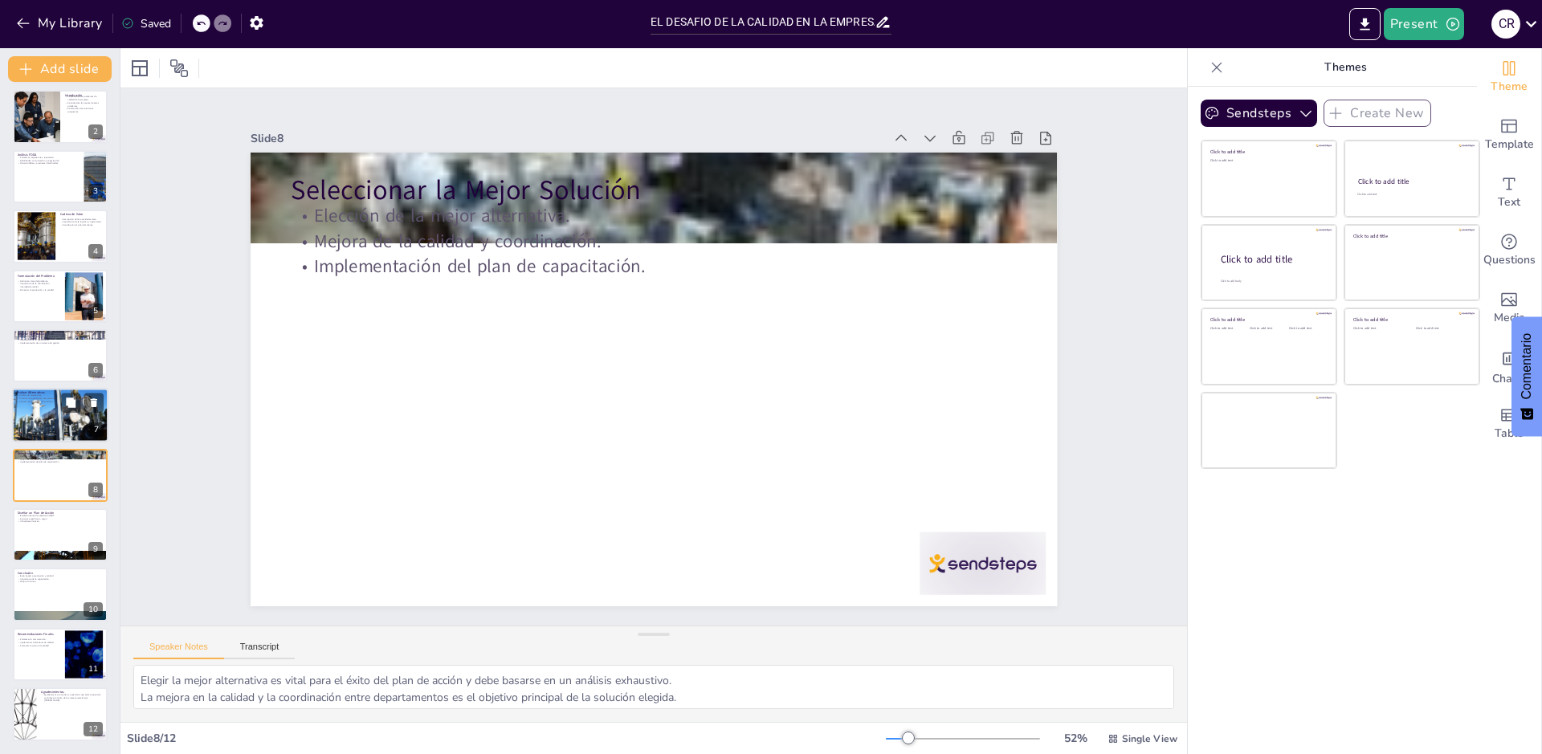
click at [31, 434] on div at bounding box center [60, 415] width 96 height 57
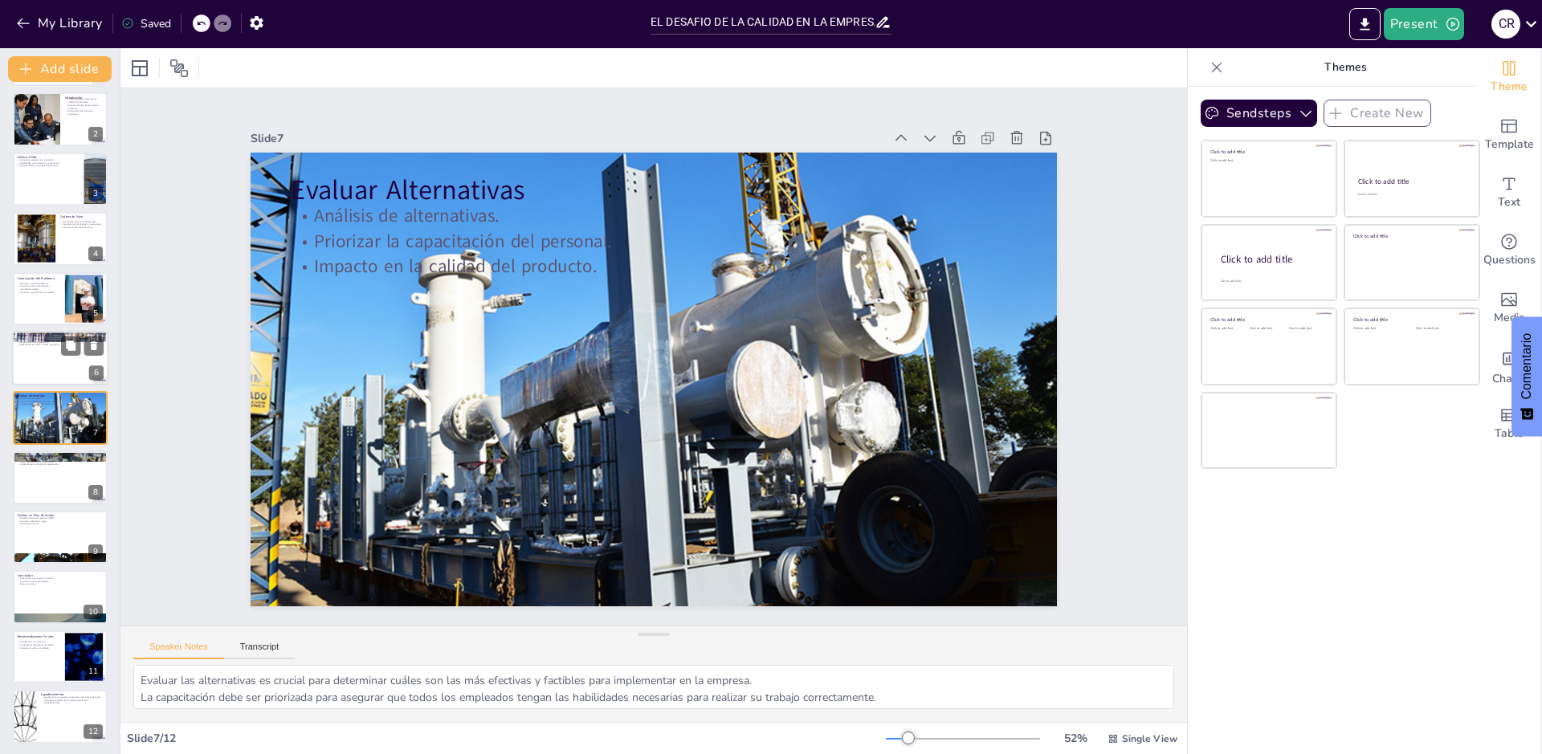
click at [33, 344] on p "Implementación de un sistema de gestión." at bounding box center [60, 345] width 87 height 3
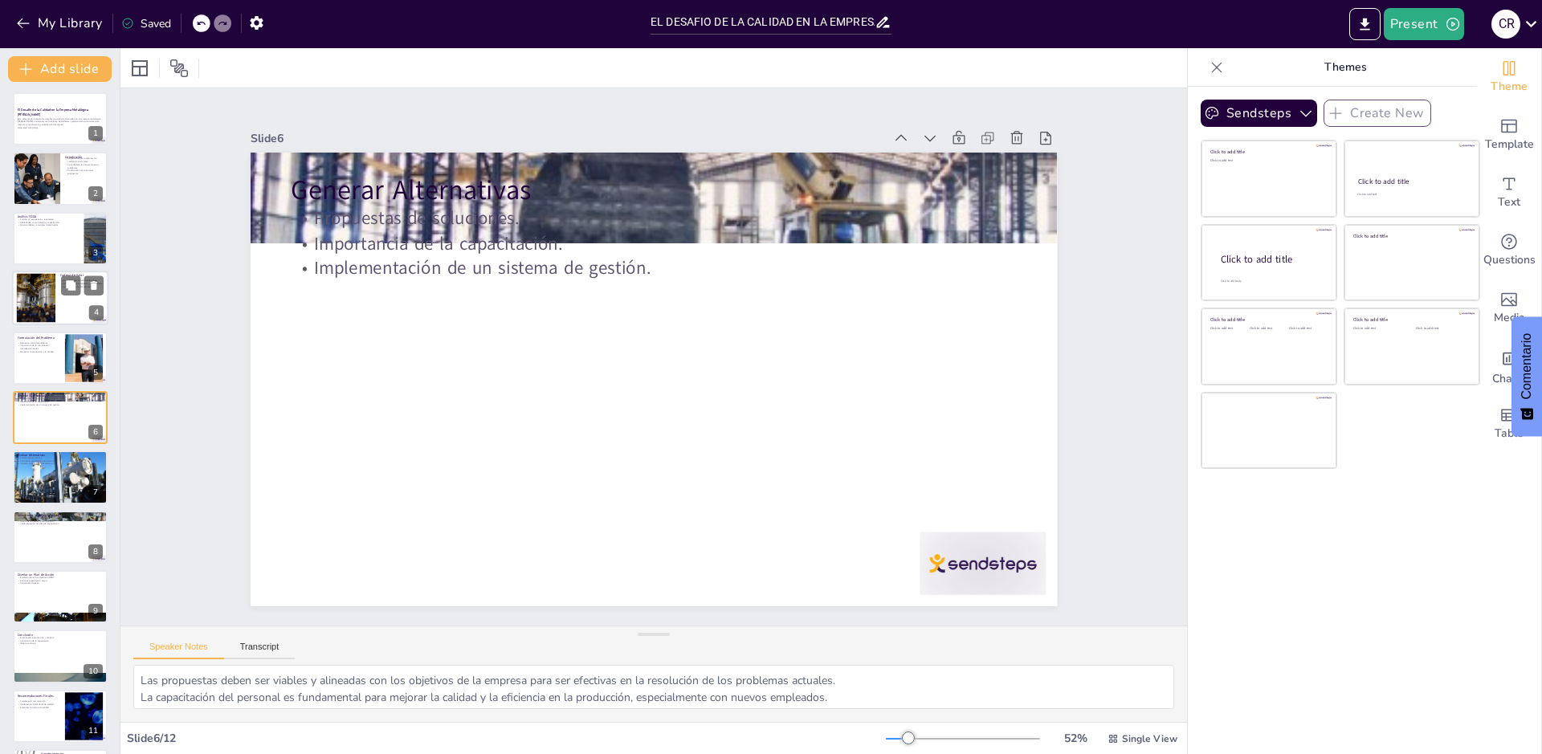
click at [41, 292] on div at bounding box center [37, 298] width 102 height 49
type textarea "Cada actividad en la cadena de valor es crucial para asegurar que el producto f…"
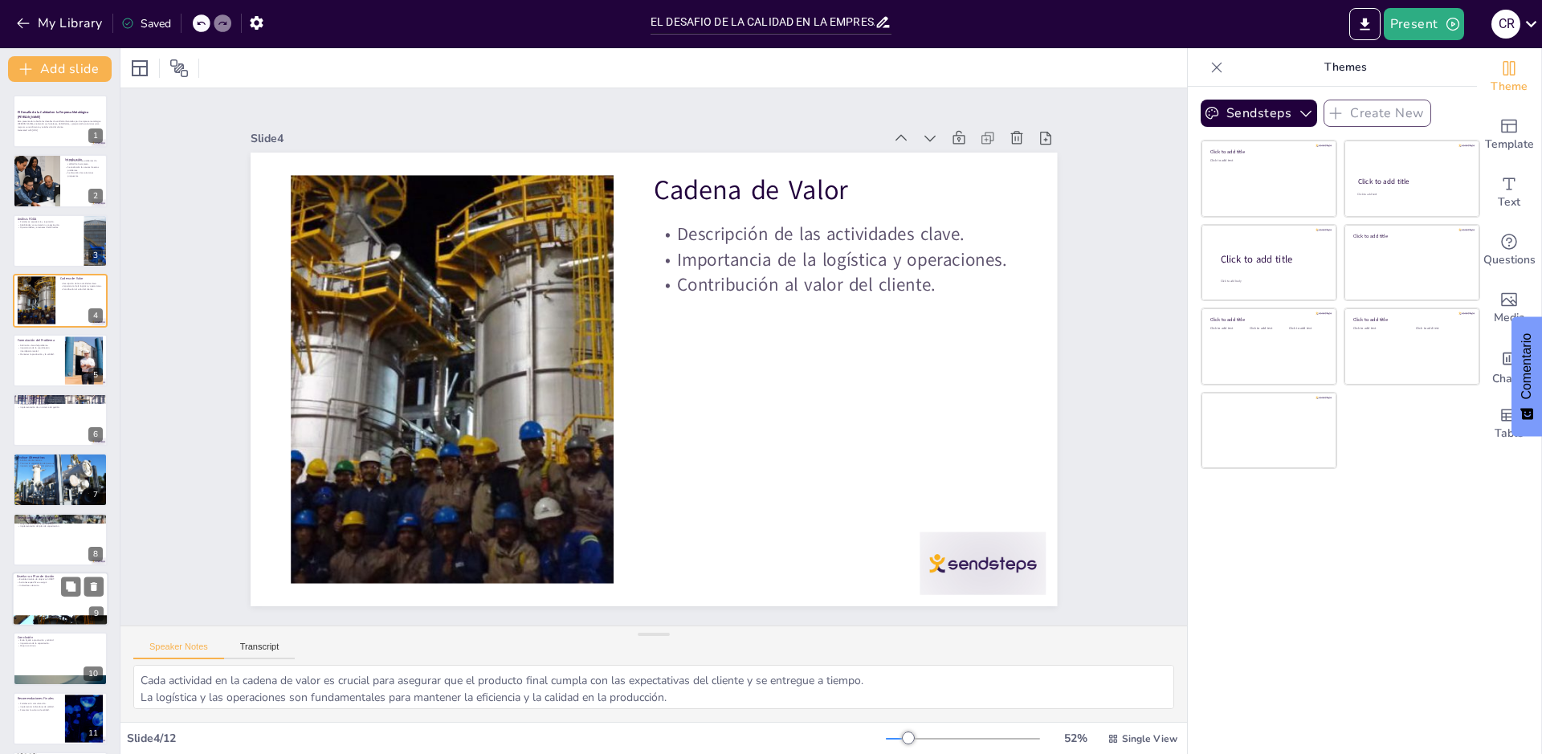
scroll to position [64, 0]
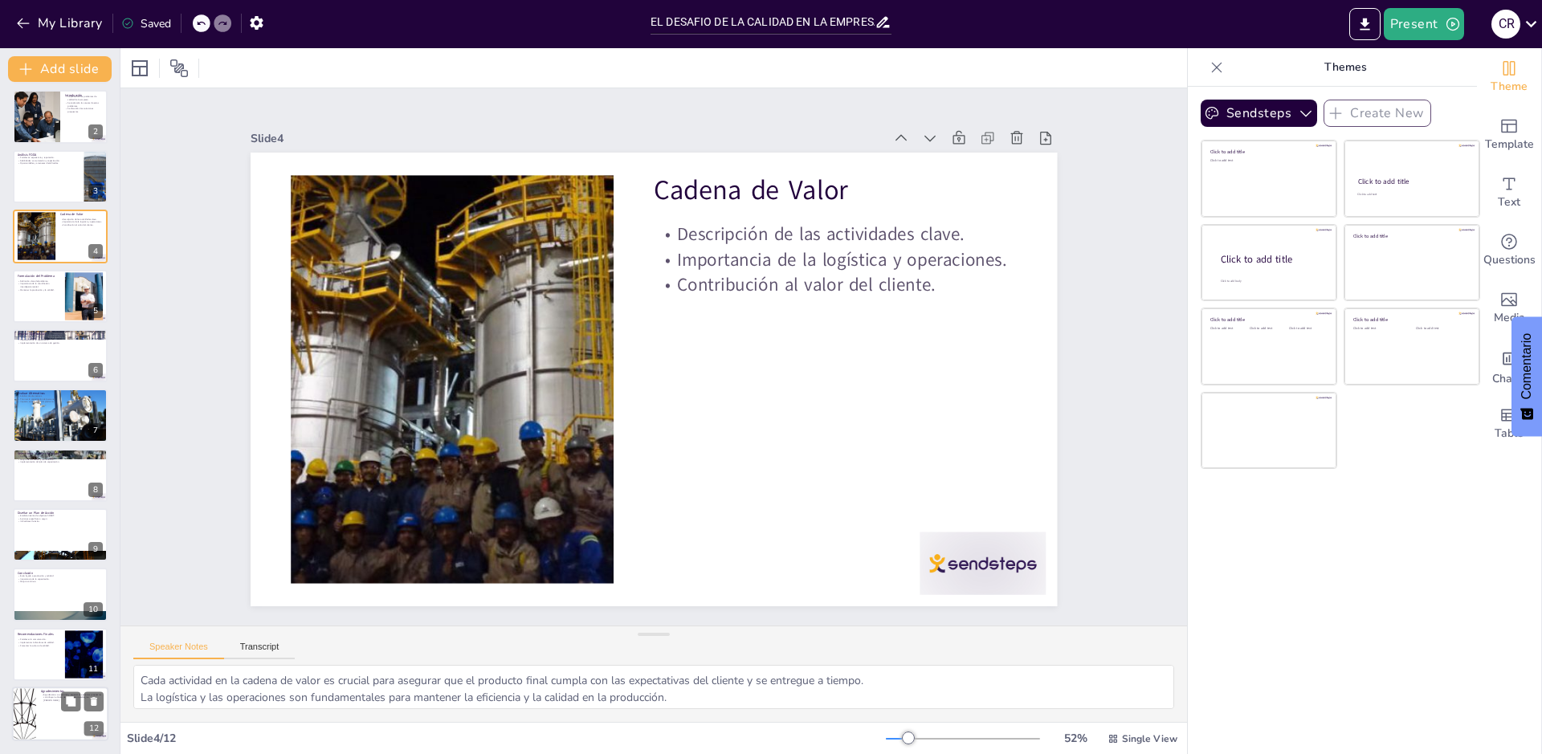
click at [45, 717] on div at bounding box center [60, 714] width 96 height 55
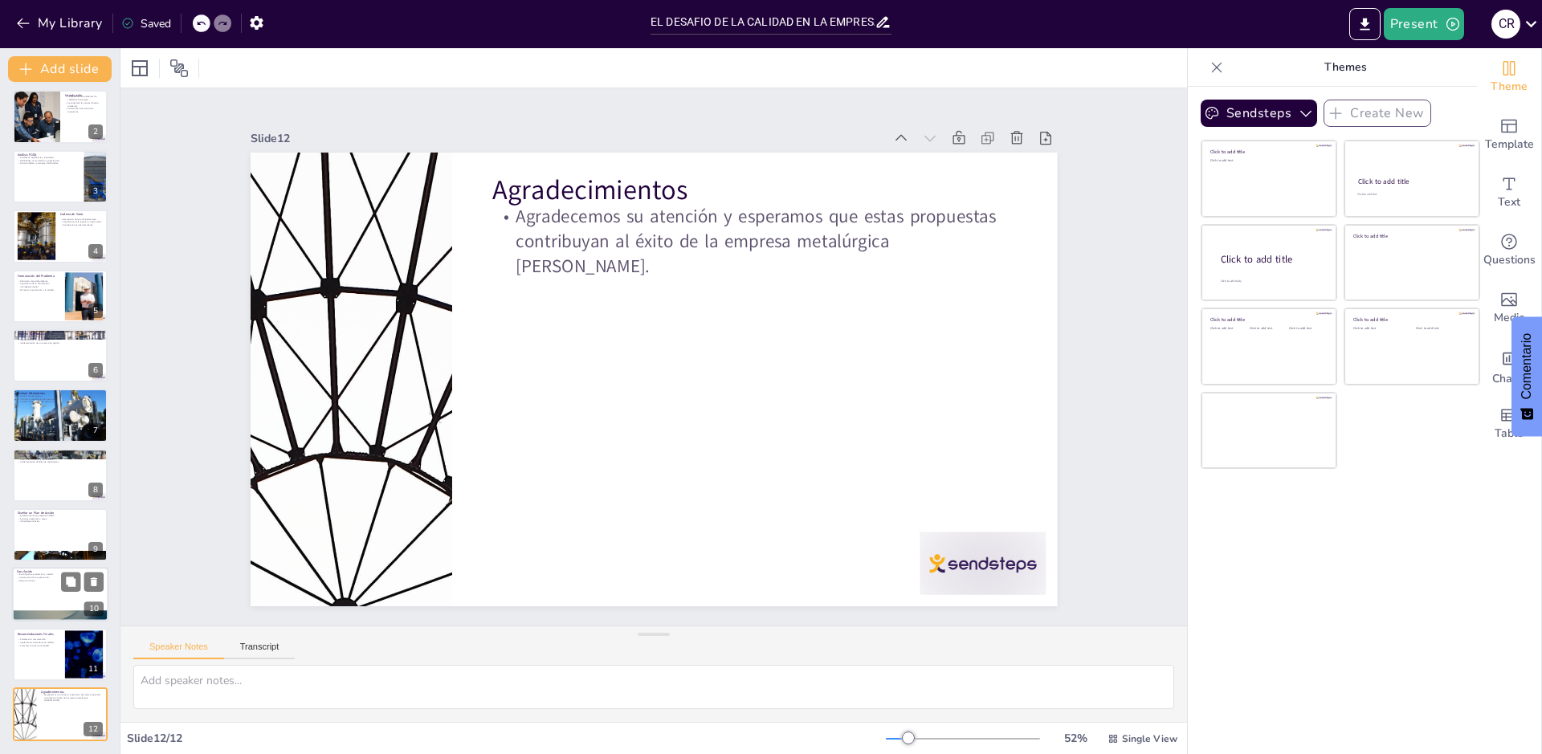
click at [23, 577] on p "Importancia de la capacitación." at bounding box center [60, 578] width 87 height 3
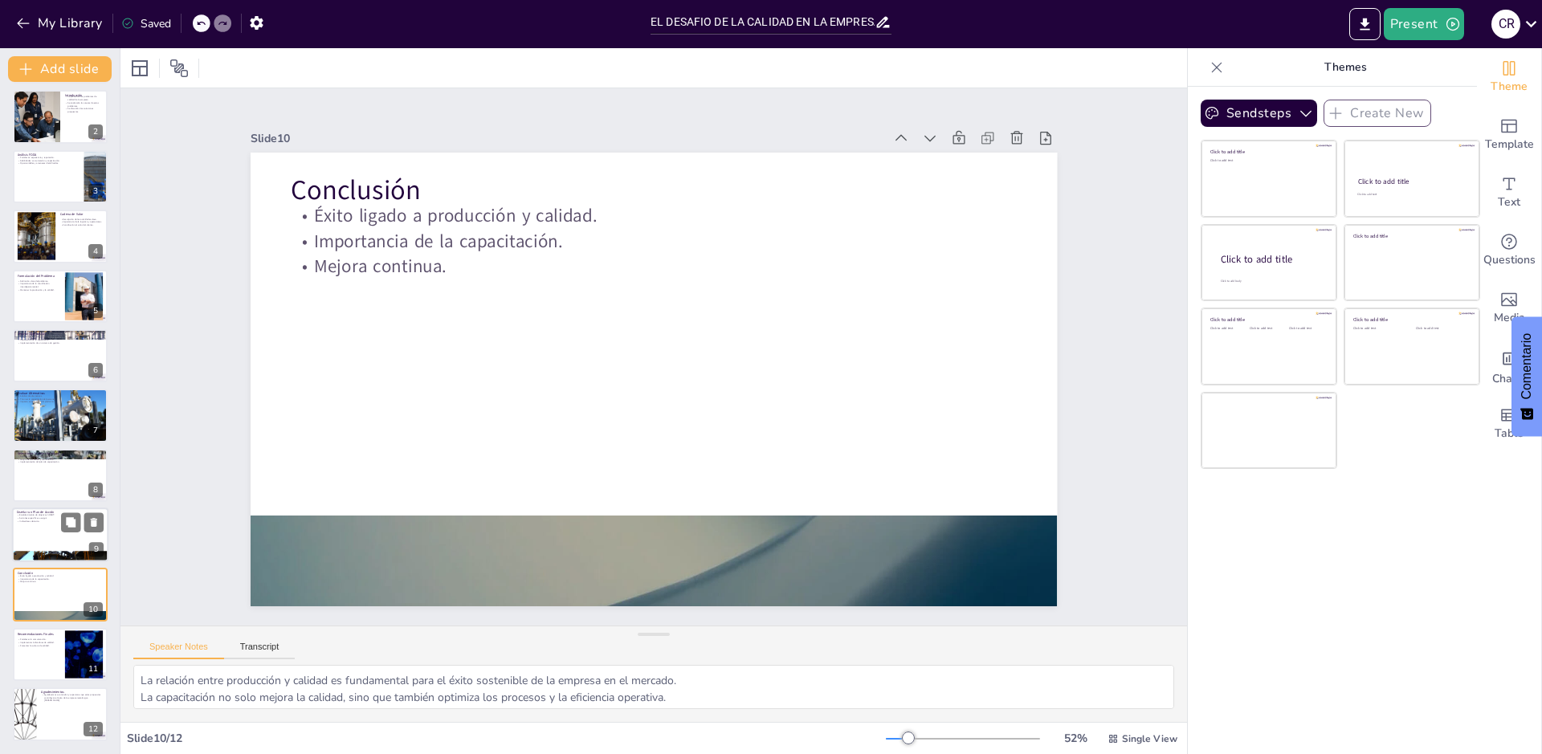
click at [33, 541] on div at bounding box center [60, 535] width 96 height 55
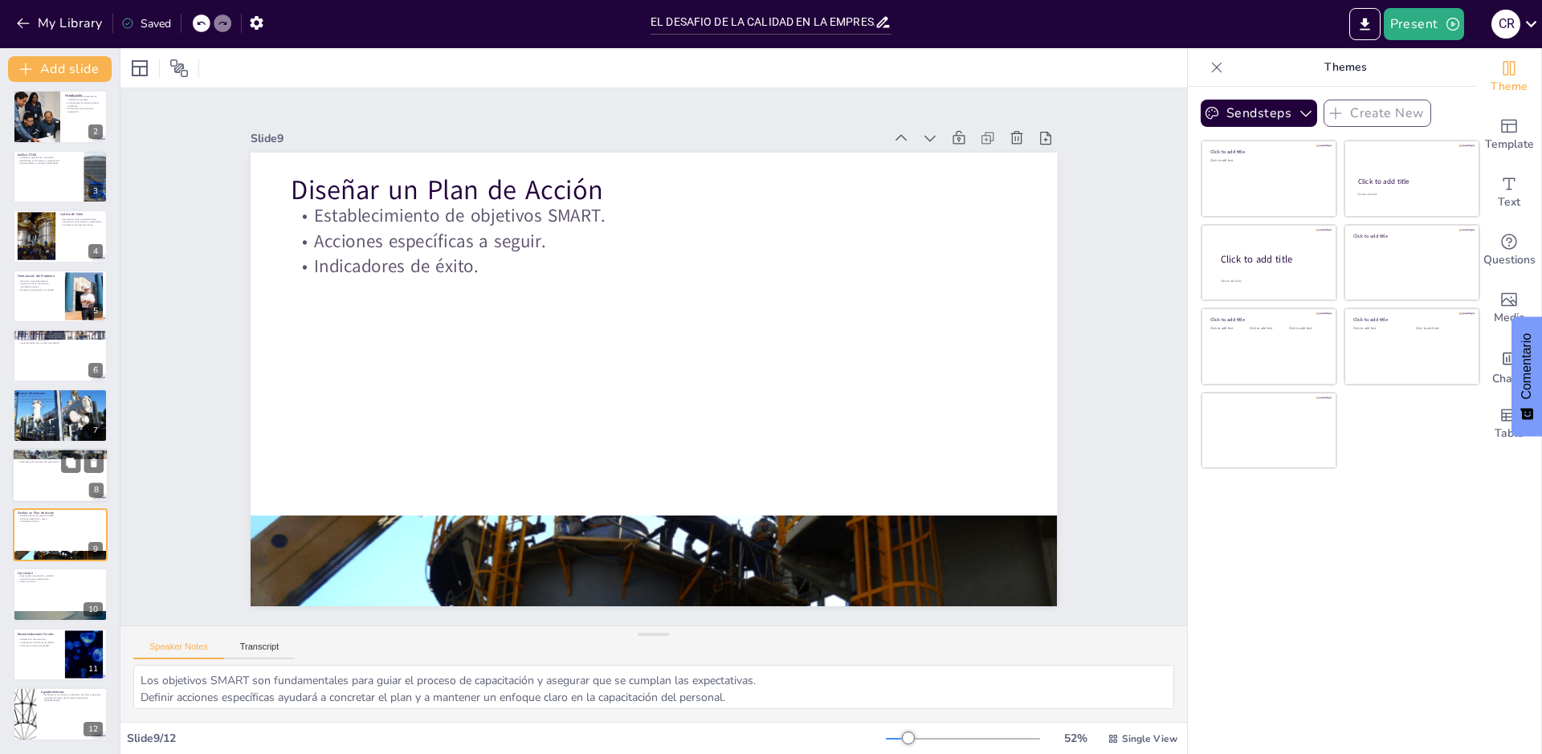
click at [37, 489] on div at bounding box center [60, 475] width 96 height 55
type textarea "Elegir la mejor alternativa es vital para el éxito del plan de acción y debe ba…"
